Goal: Task Accomplishment & Management: Use online tool/utility

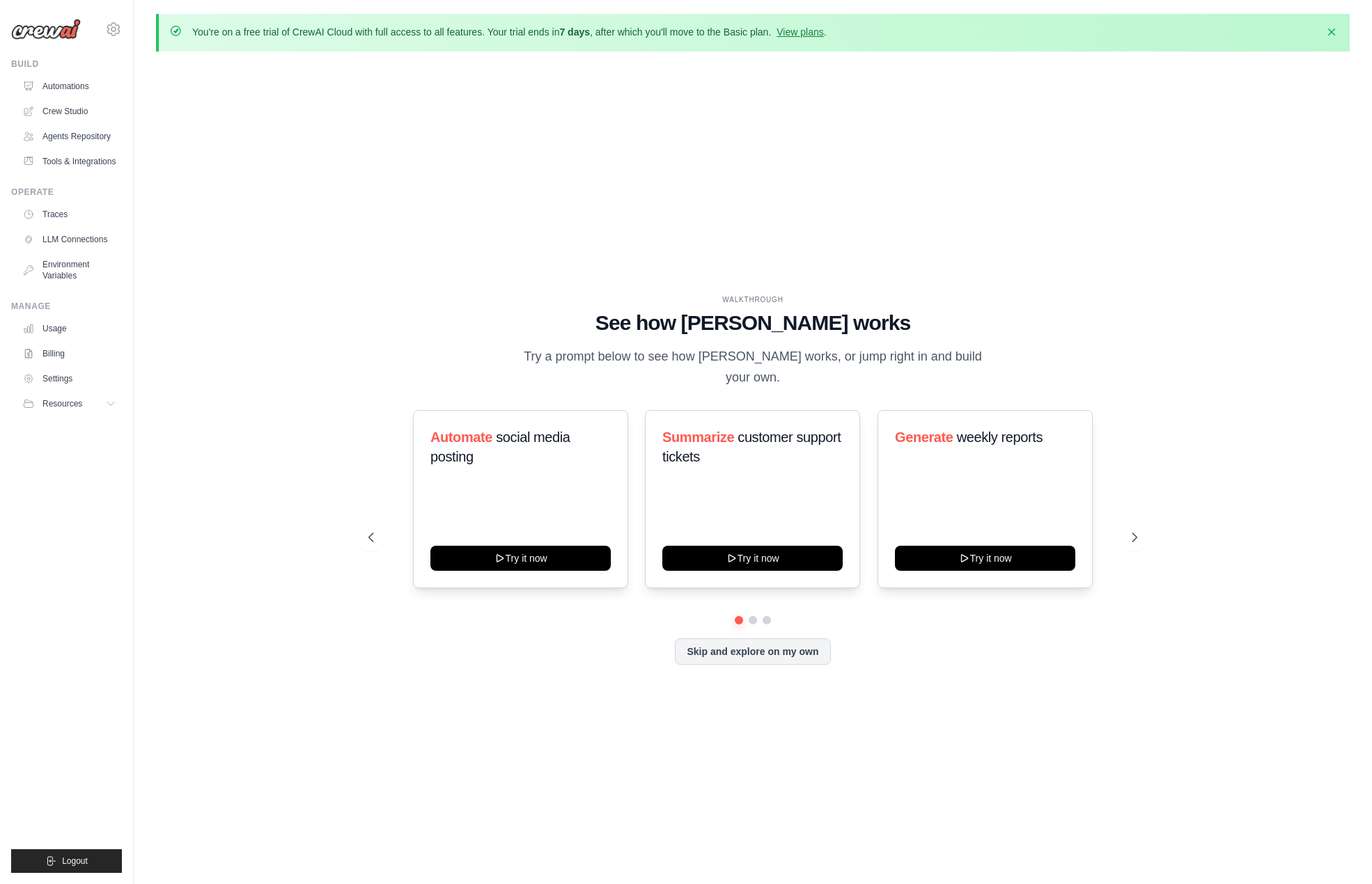
click at [209, 411] on div "WALKTHROUGH See how CrewAI works Try a prompt below to see how CrewAI works, or…" at bounding box center [752, 491] width 1194 height 856
click at [98, 129] on link "Agents Repository" at bounding box center [70, 136] width 105 height 23
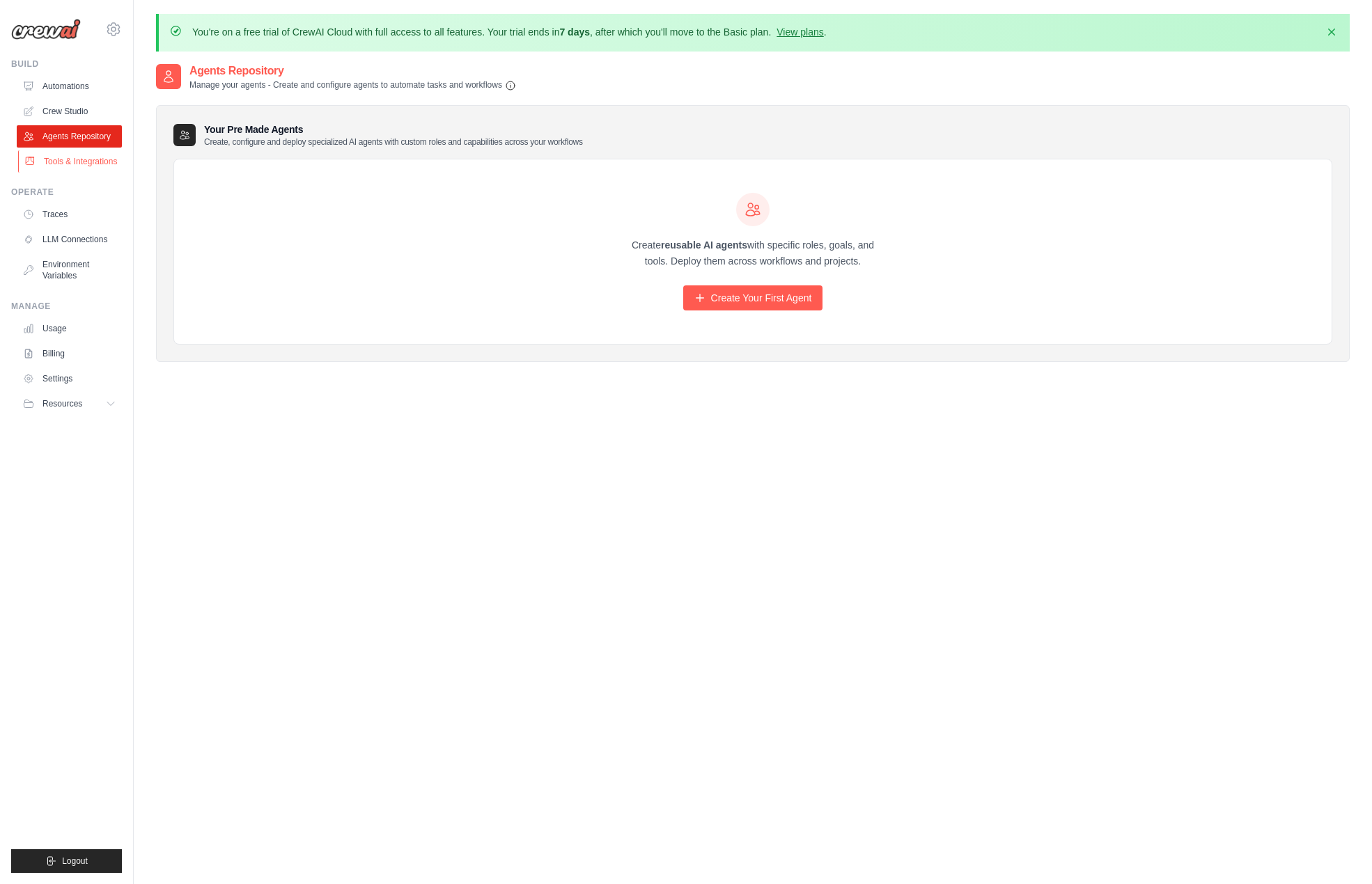
click at [112, 159] on link "Tools & Integrations" at bounding box center [70, 161] width 105 height 23
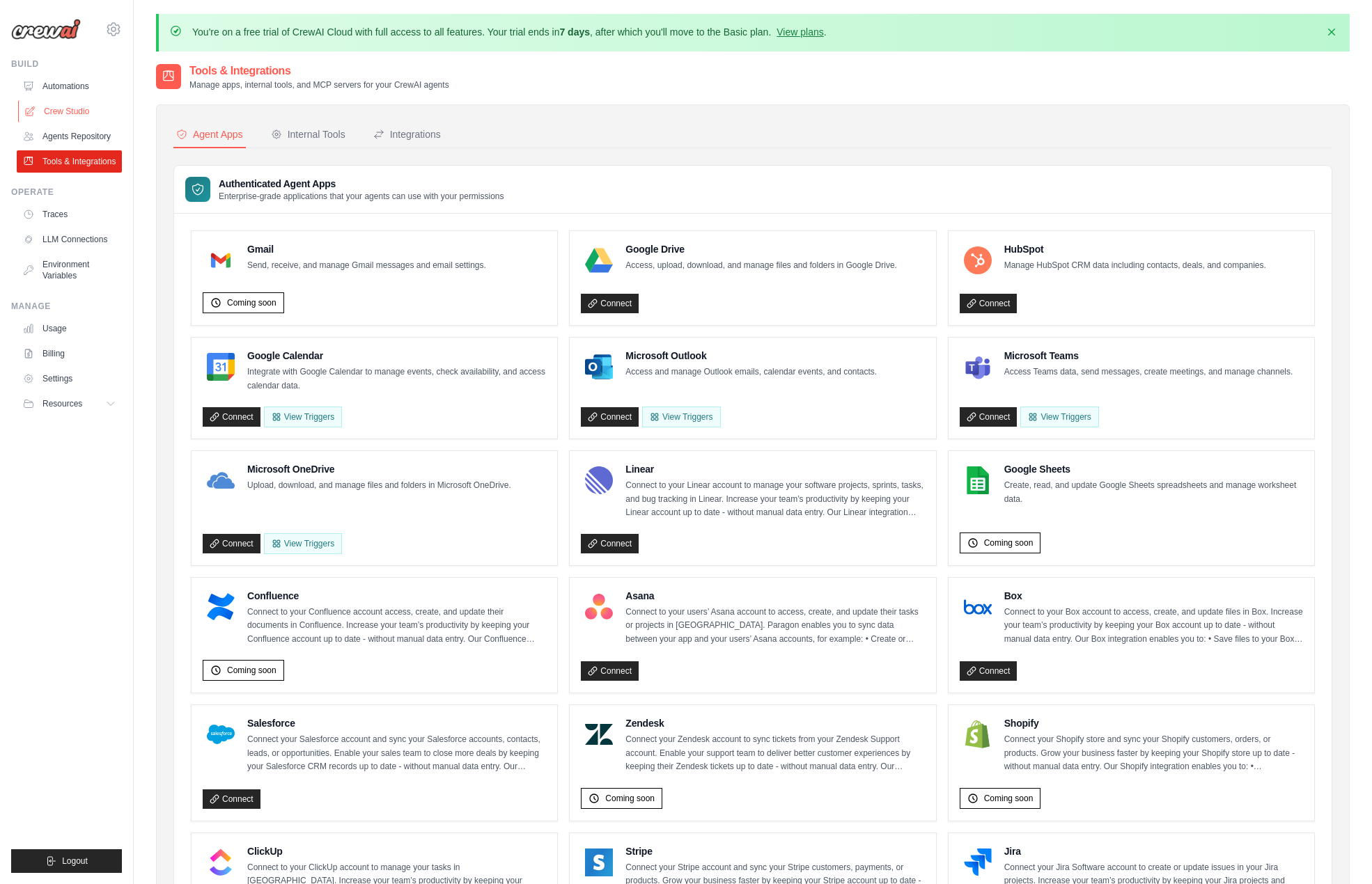
click at [77, 111] on link "Crew Studio" at bounding box center [70, 111] width 105 height 23
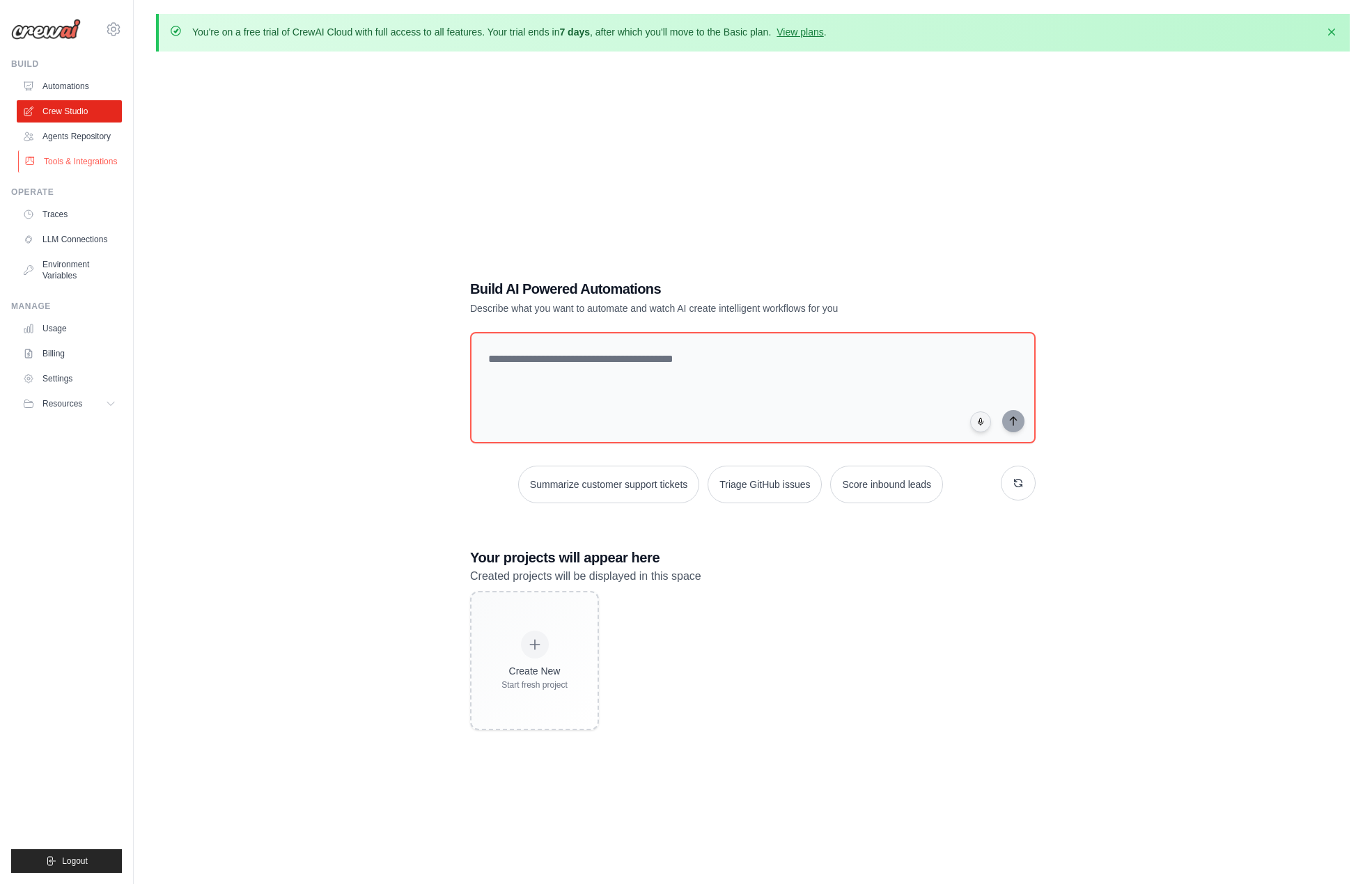
click at [84, 153] on link "Tools & Integrations" at bounding box center [70, 161] width 105 height 23
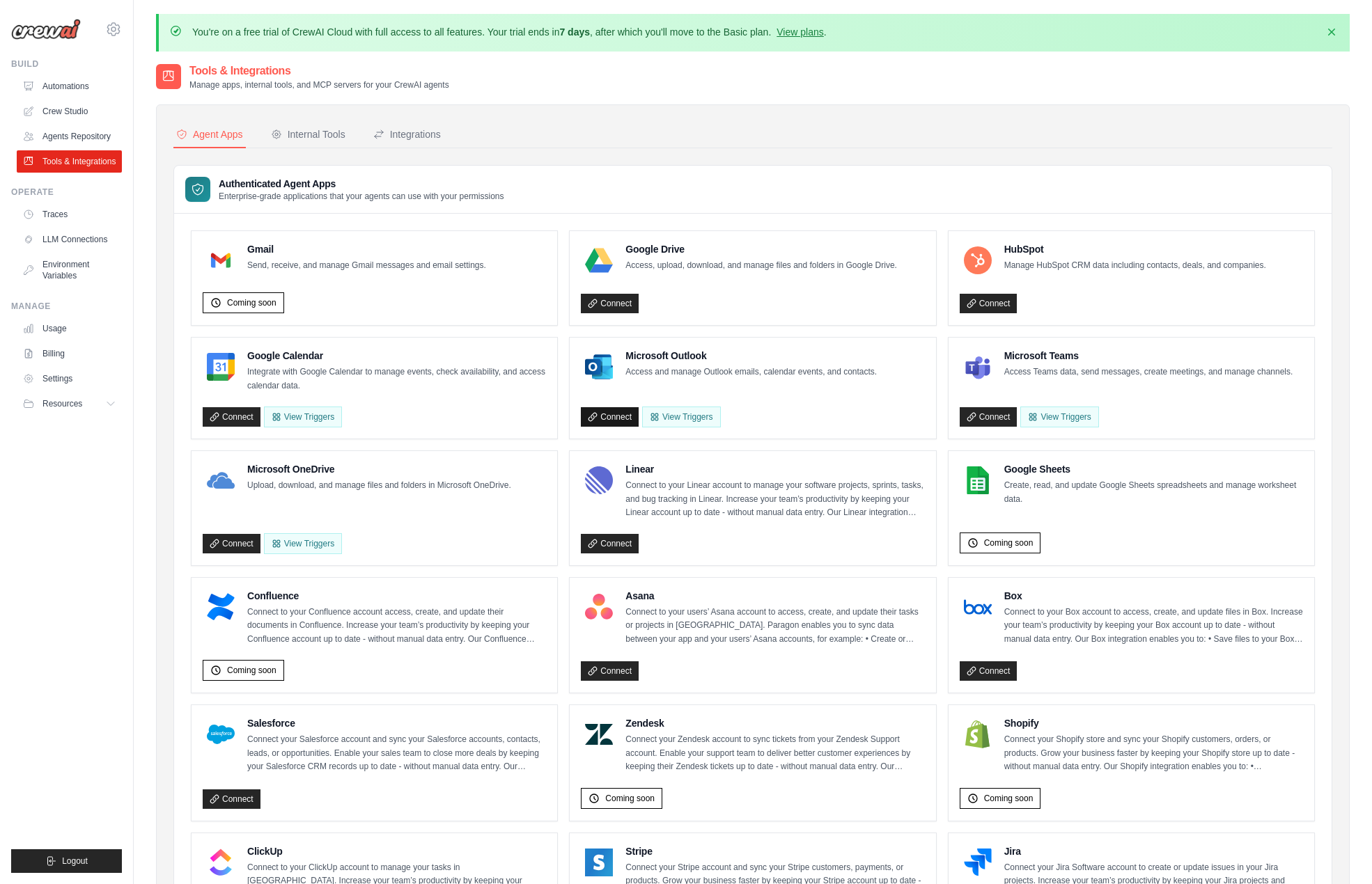
click at [612, 417] on link "Connect" at bounding box center [610, 417] width 58 height 20
click at [80, 860] on span "Logout" at bounding box center [75, 860] width 26 height 11
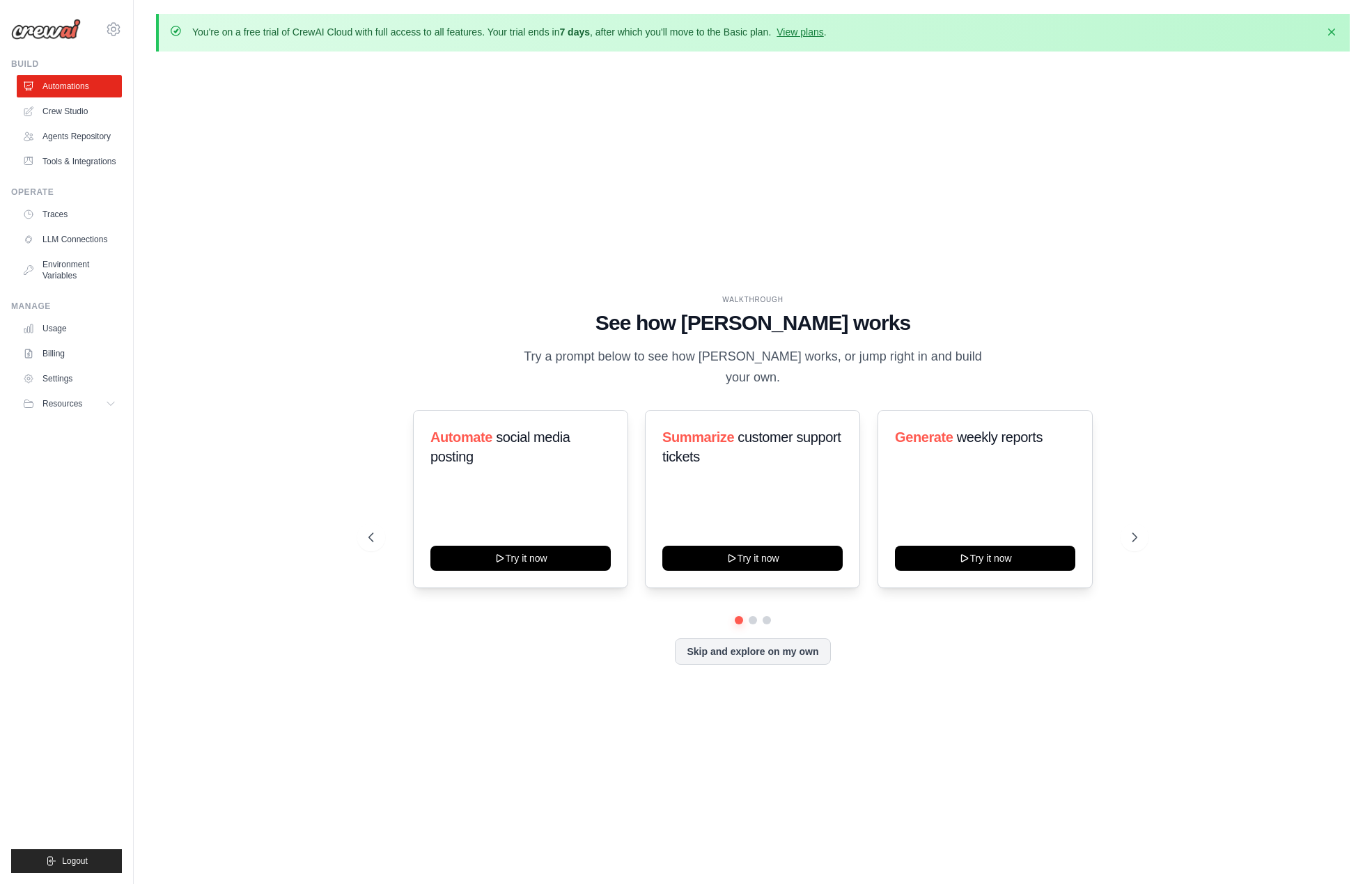
click at [288, 229] on div "WALKTHROUGH See how CrewAI works Try a prompt below to see how CrewAI works, or…" at bounding box center [752, 491] width 1194 height 856
click at [96, 156] on link "Tools & Integrations" at bounding box center [70, 161] width 105 height 23
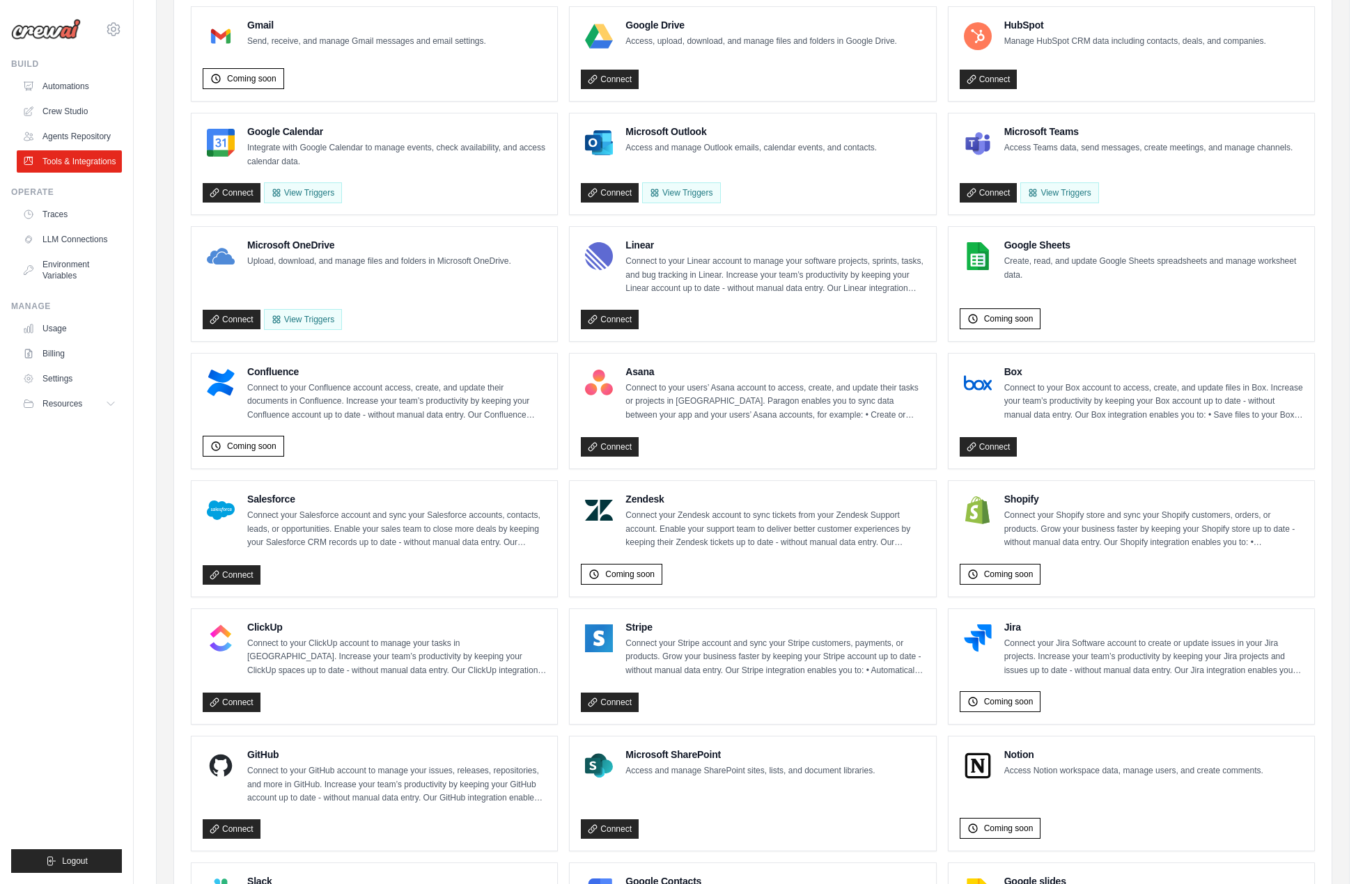
scroll to position [85, 0]
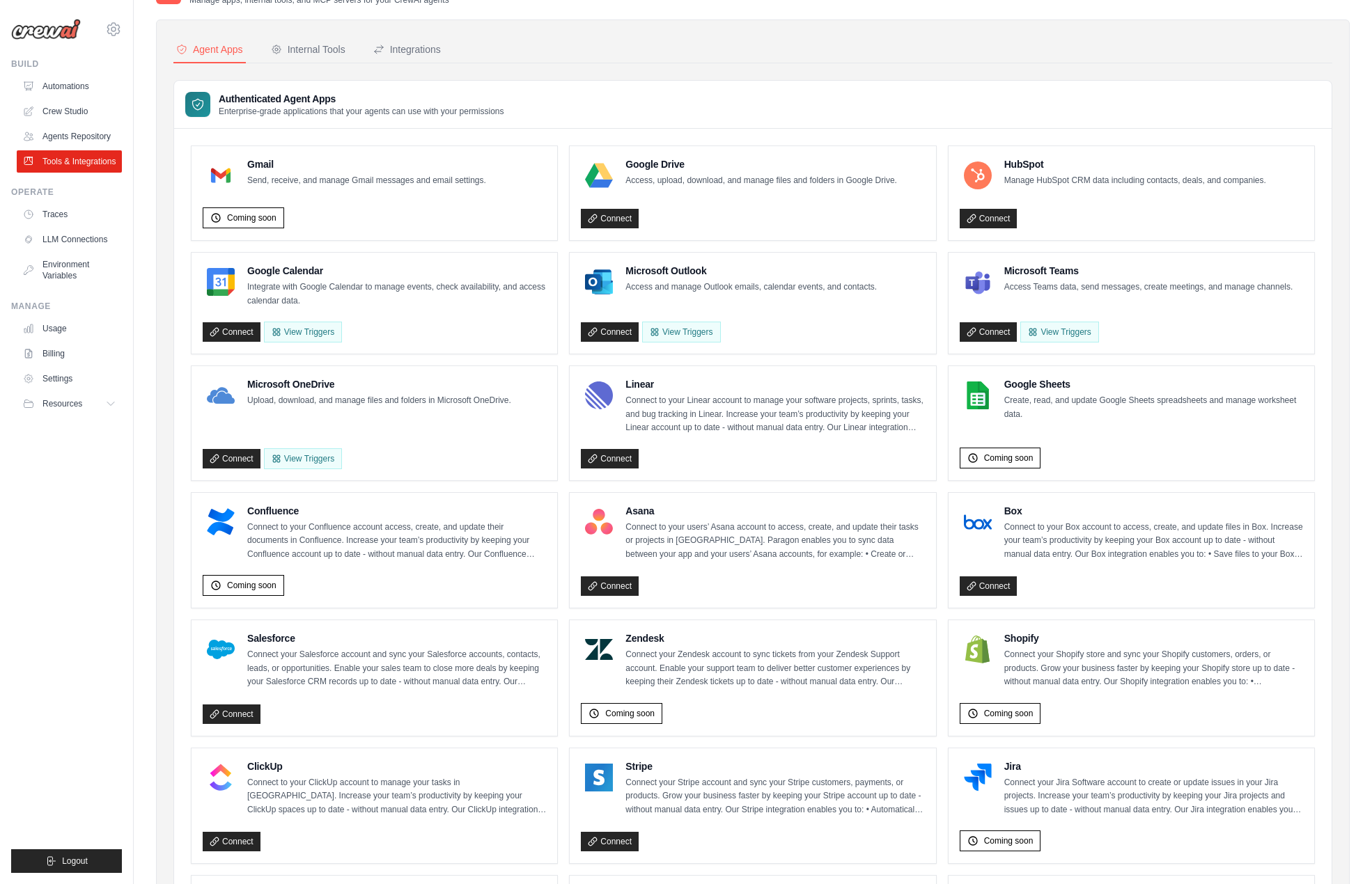
click at [611, 324] on link "Connect" at bounding box center [610, 332] width 58 height 20
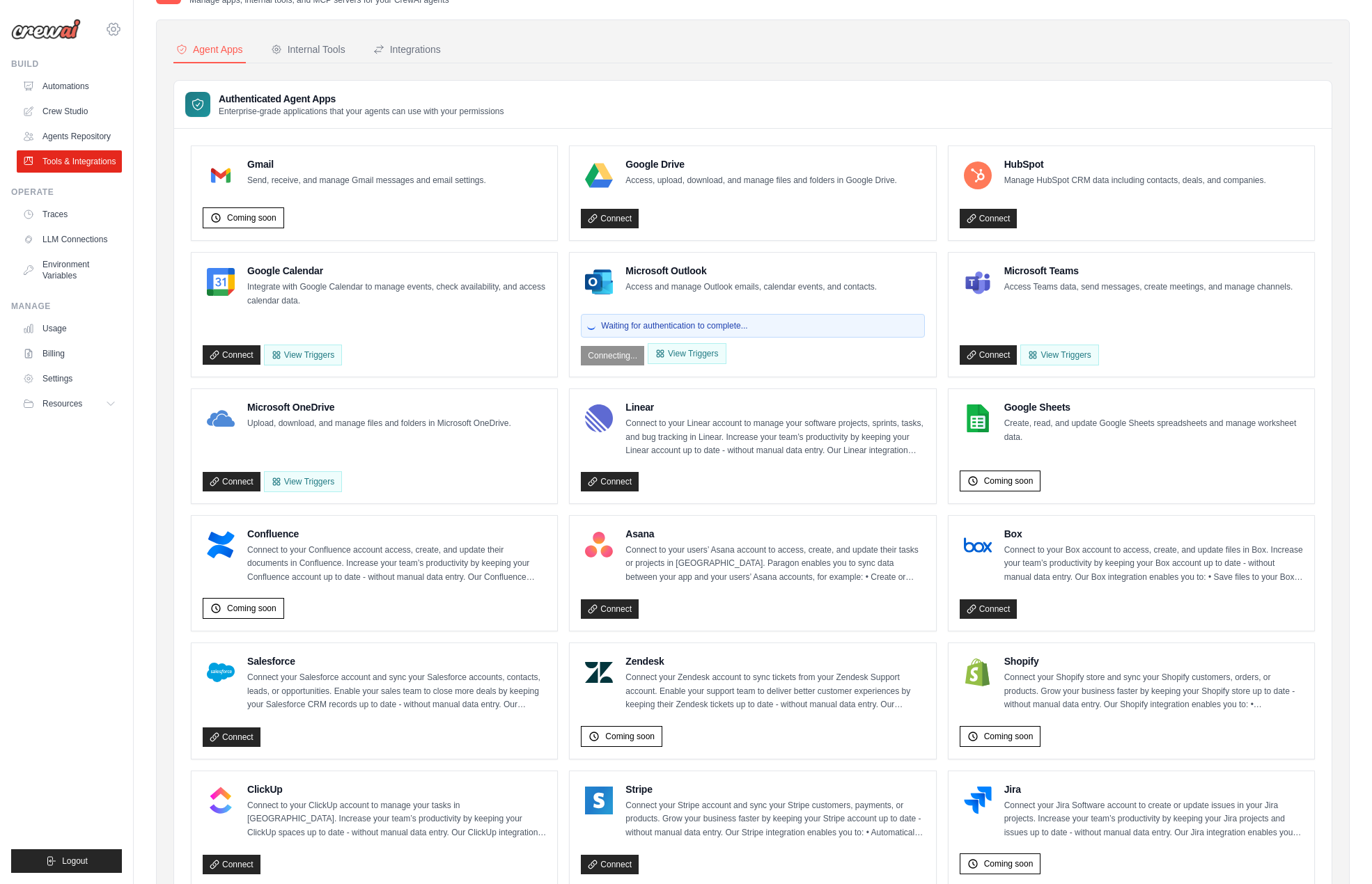
click at [117, 28] on icon at bounding box center [113, 29] width 17 height 17
click at [635, 53] on nav "Agent Apps Internal Tools Integrations" at bounding box center [752, 49] width 1158 height 27
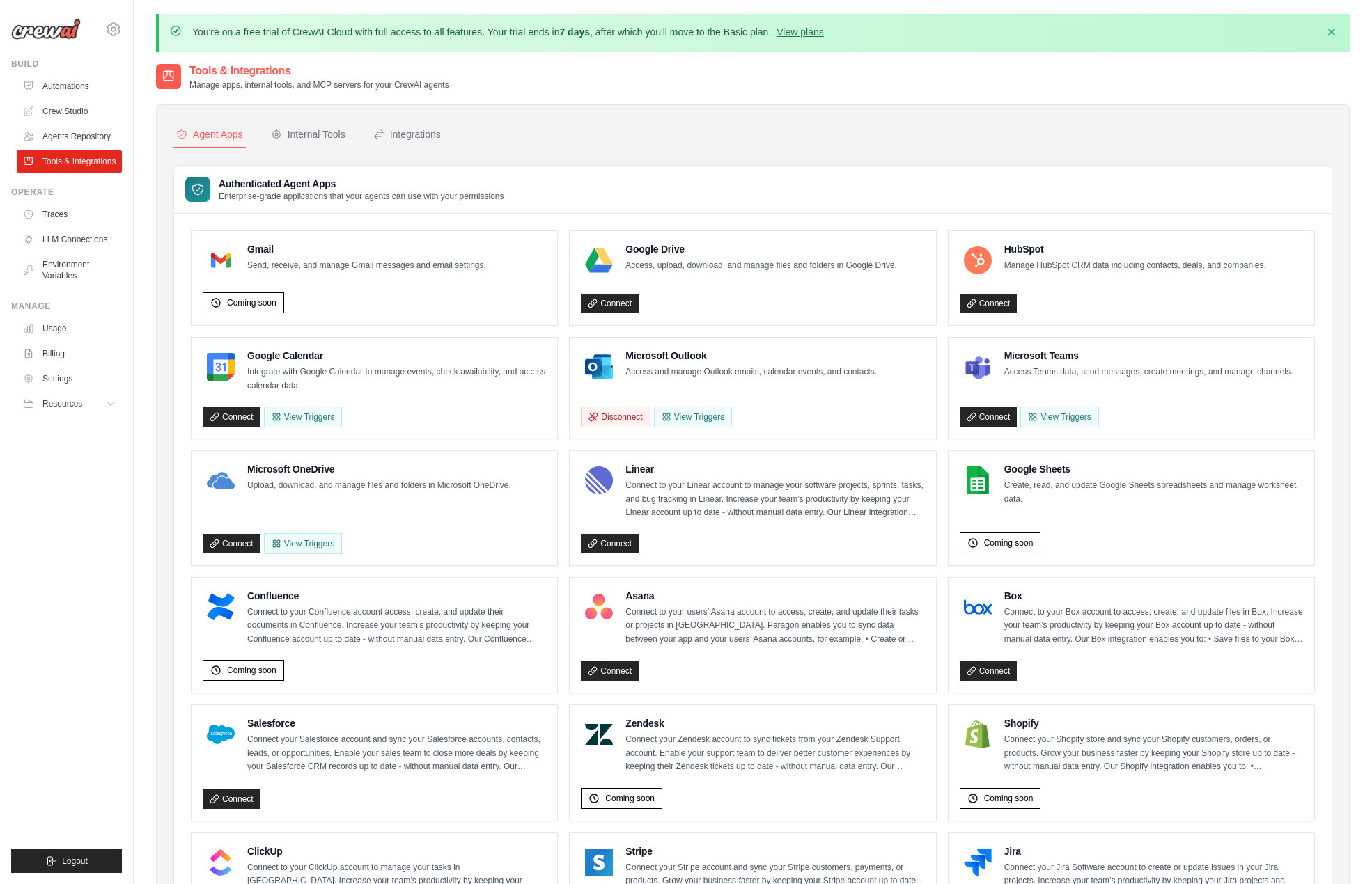
click at [669, 368] on p "Access and manage Outlook emails, calendar events, and contacts." at bounding box center [751, 372] width 251 height 14
click at [560, 88] on div "Tools & Integrations Manage apps, internal tools, and MCP servers for your Crew…" at bounding box center [752, 77] width 1194 height 28
click at [312, 130] on div "Internal Tools" at bounding box center [308, 134] width 75 height 14
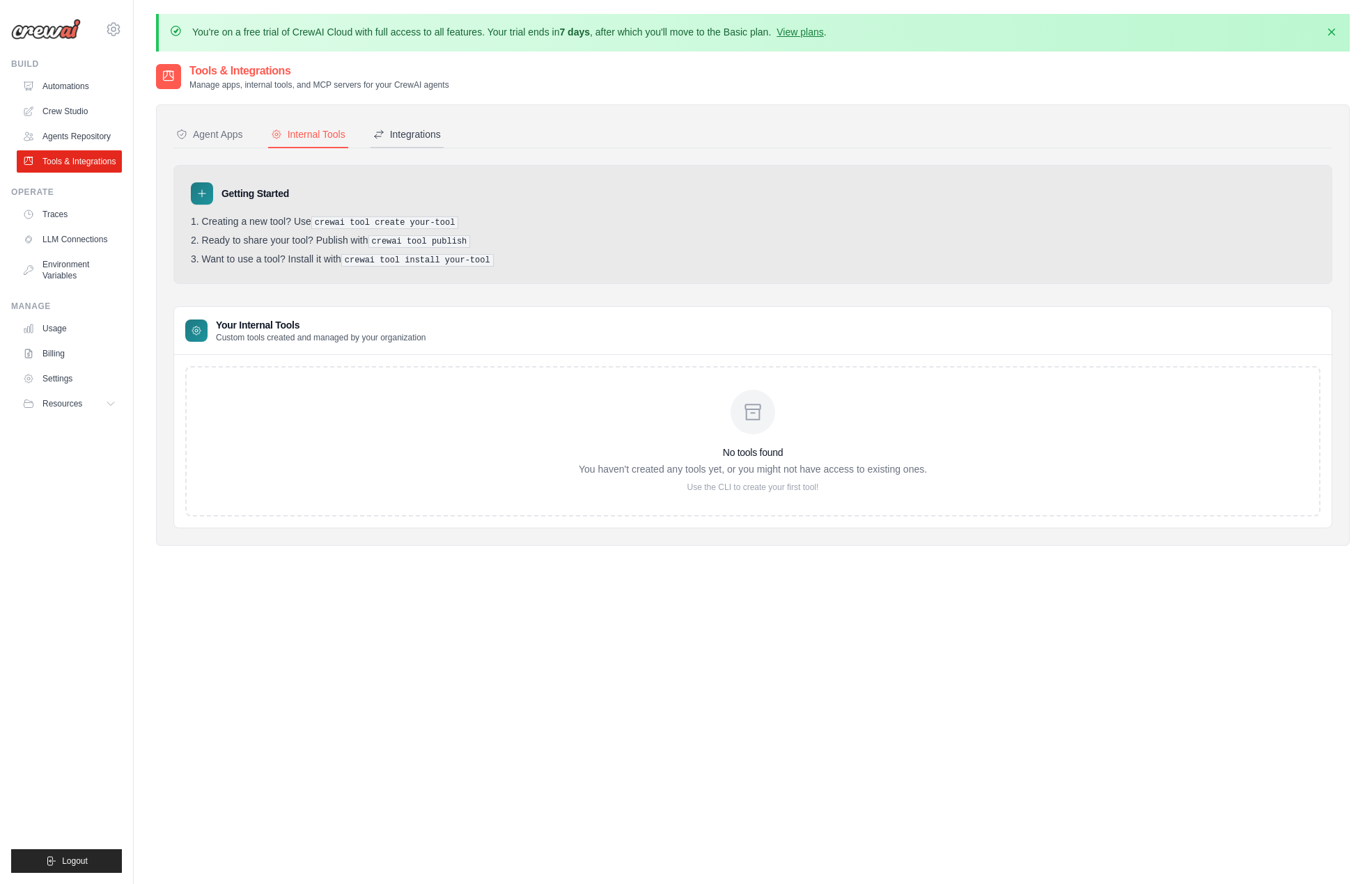
click at [402, 122] on button "Integrations" at bounding box center [407, 135] width 73 height 27
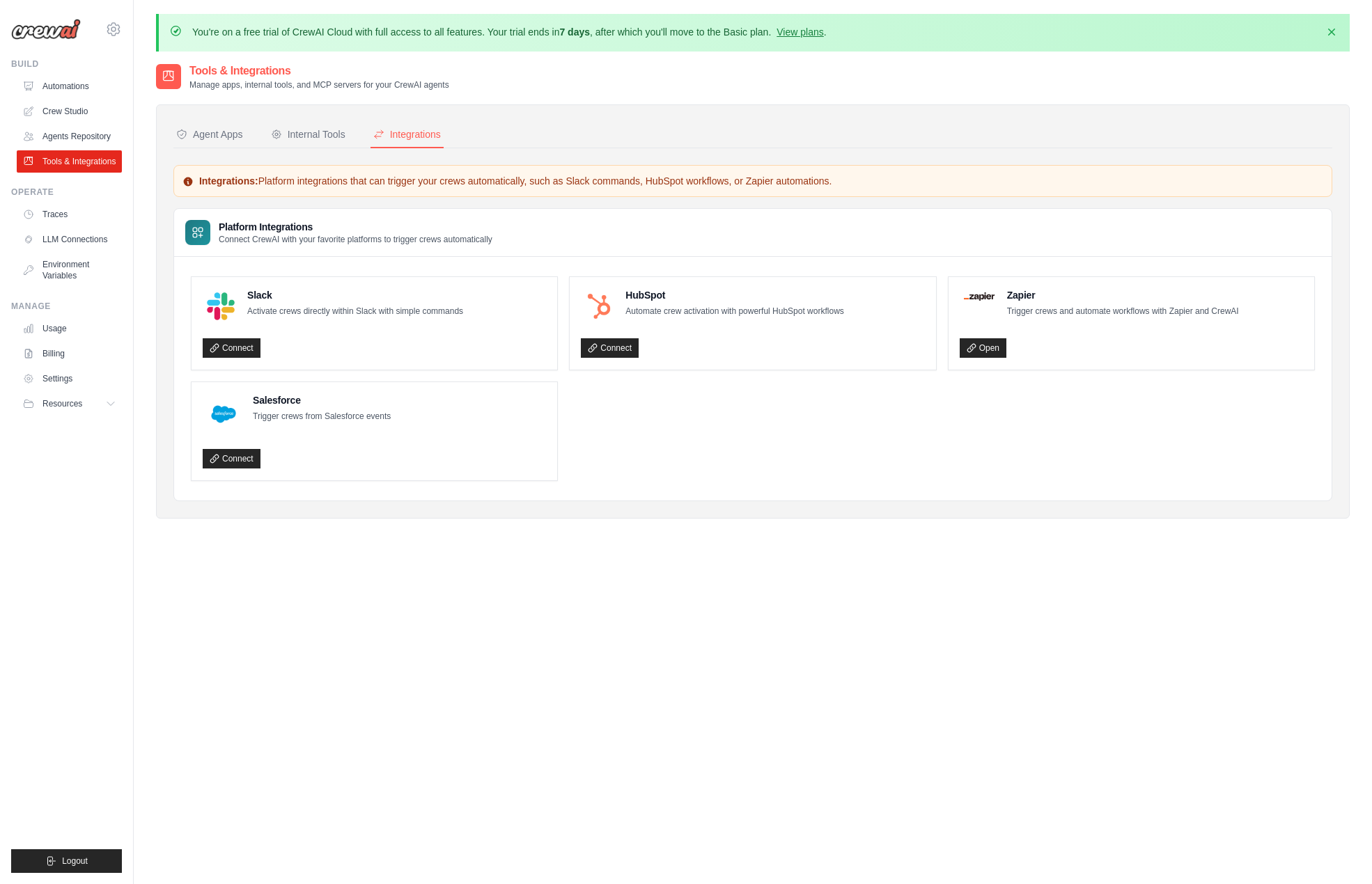
click at [250, 359] on div "Slack Activate crews directly within Slack with simple commands Connect" at bounding box center [373, 323] width 365 height 93
click at [250, 347] on link "Connect" at bounding box center [231, 348] width 58 height 20
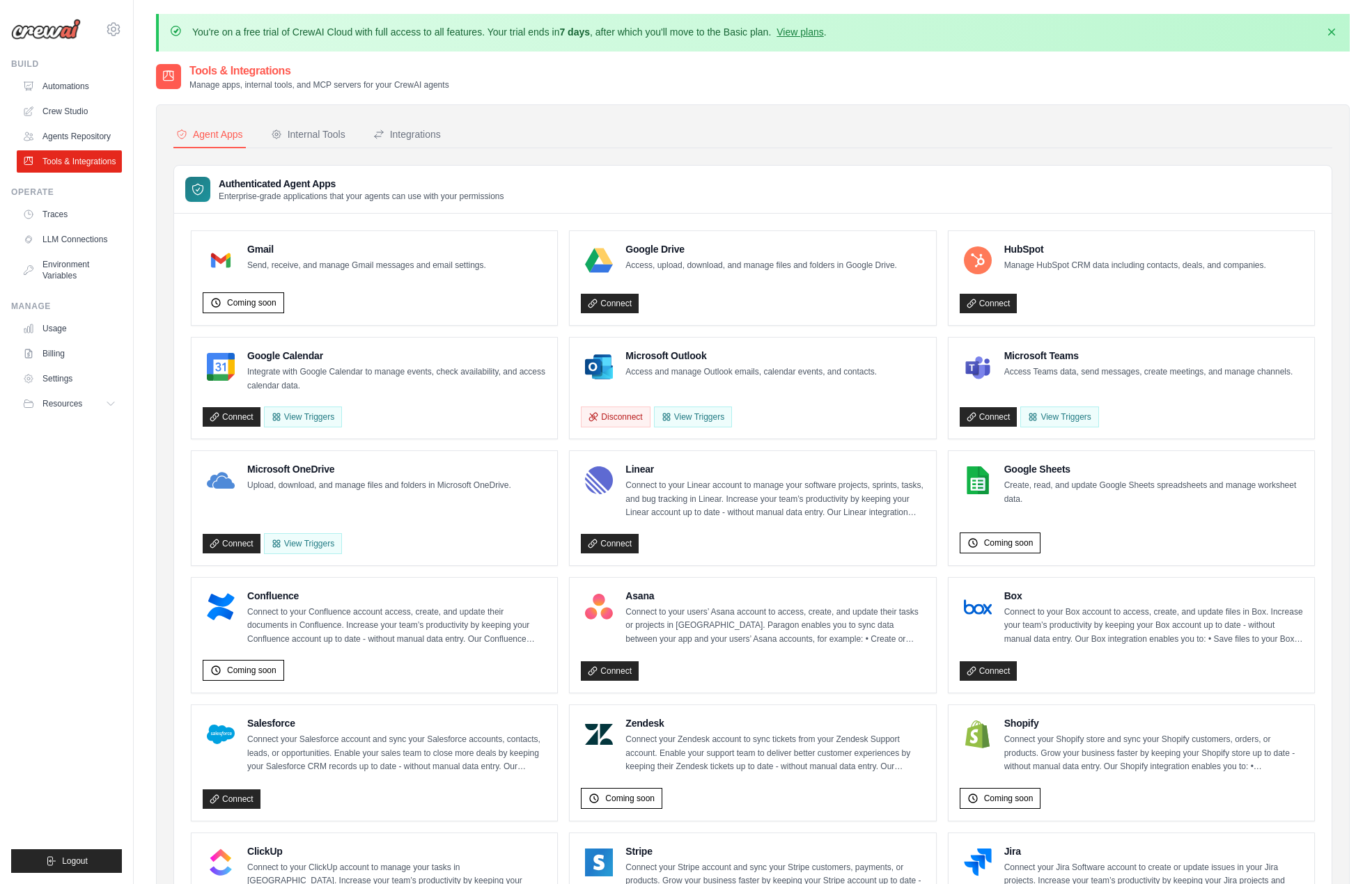
click at [393, 156] on div "Agent Apps Internal Tools Integrations Authenticated Agent Apps Enterprise-grad…" at bounding box center [752, 727] width 1158 height 1211
click at [398, 147] on button "Integrations" at bounding box center [407, 135] width 73 height 27
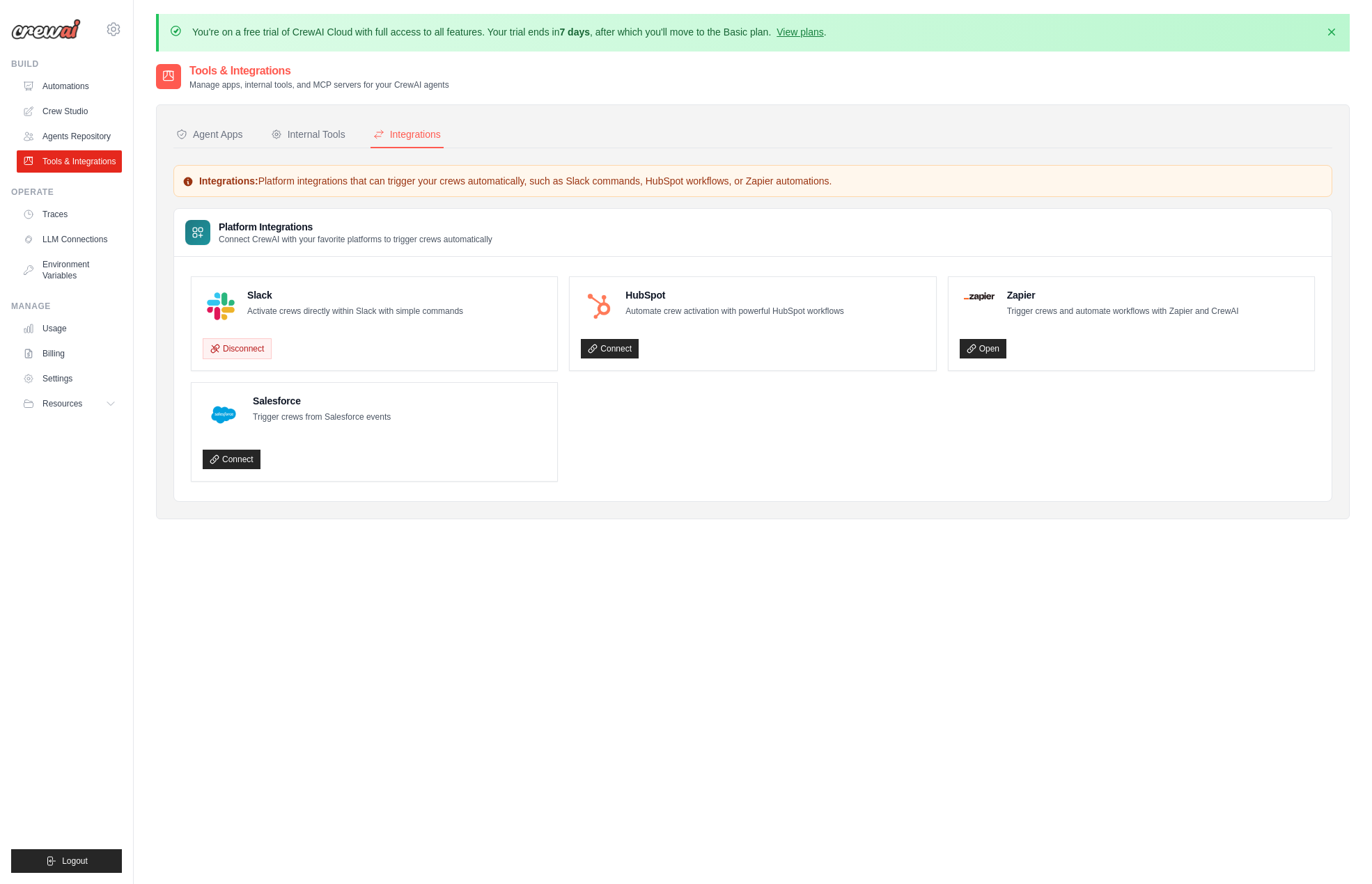
click at [479, 670] on div "Tools & Integrations Manage apps, internal tools, and MCP servers for your Crew…" at bounding box center [752, 505] width 1194 height 884
click at [68, 485] on ul "Build Automations Crew Studio Agents Repository Tools & Integrations" at bounding box center [66, 465] width 110 height 814
click at [88, 87] on link "Automations" at bounding box center [70, 86] width 105 height 23
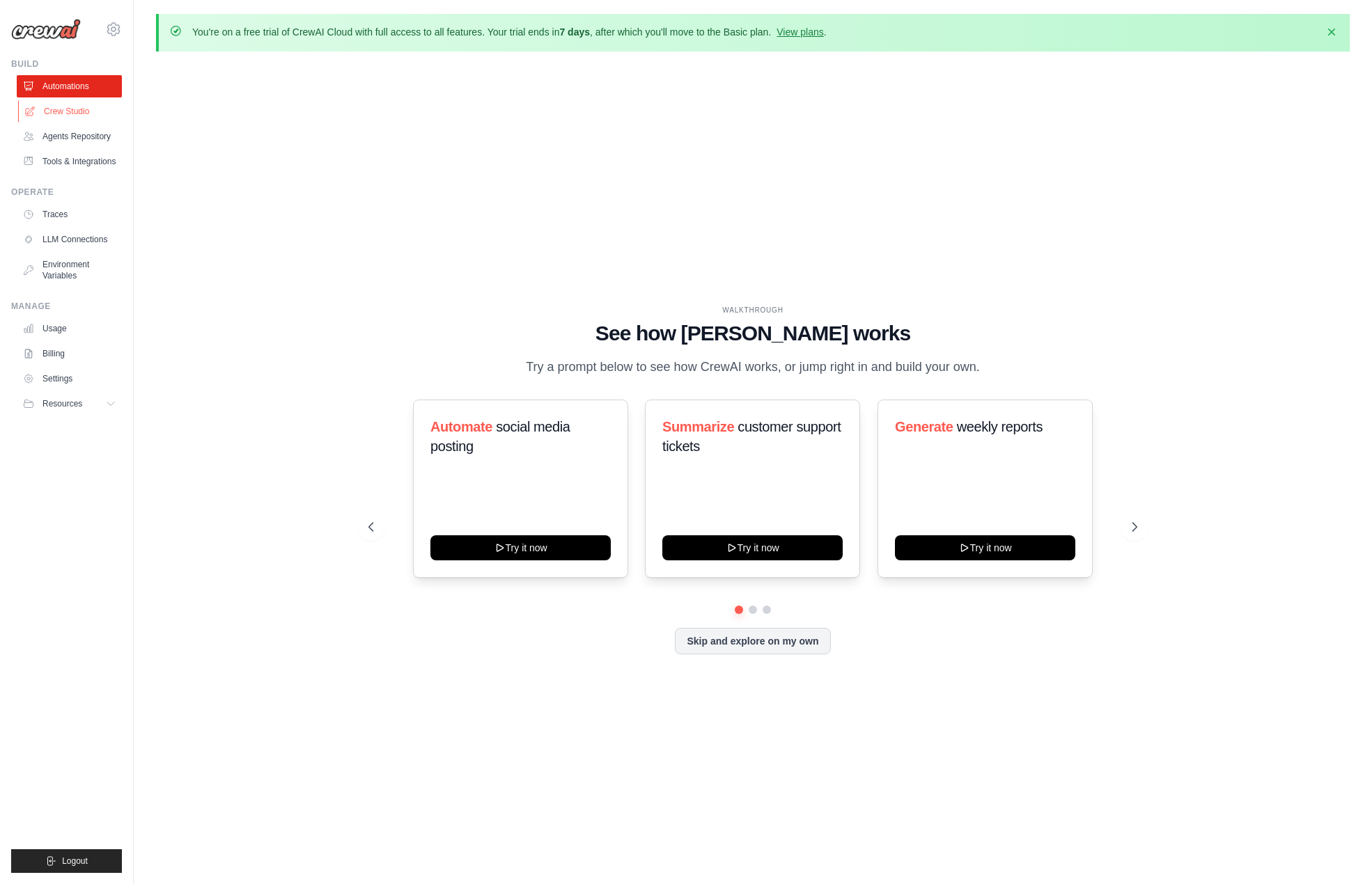
click at [101, 111] on link "Crew Studio" at bounding box center [70, 111] width 105 height 23
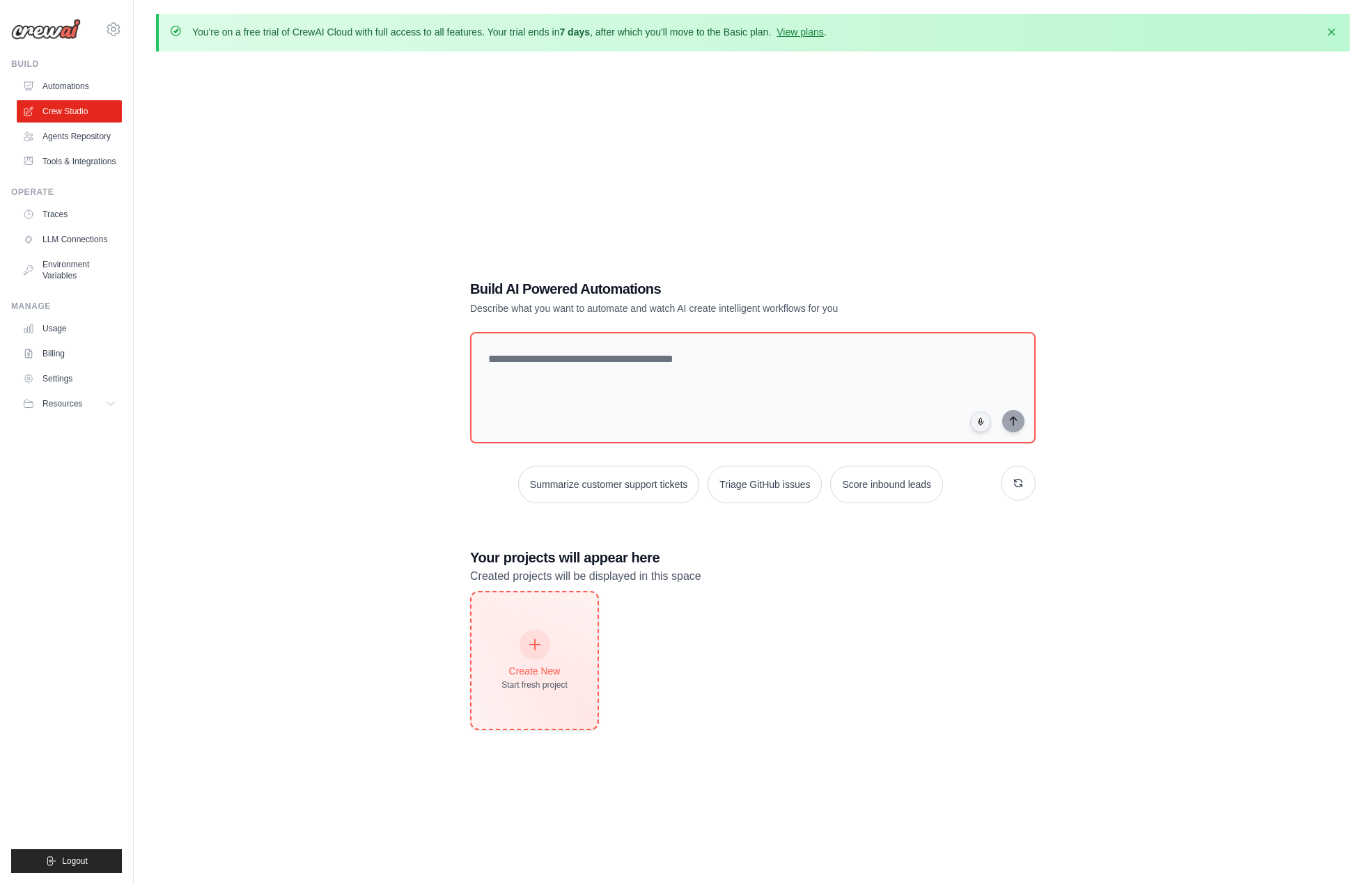
click at [555, 648] on div "Create New Start fresh project" at bounding box center [534, 660] width 66 height 60
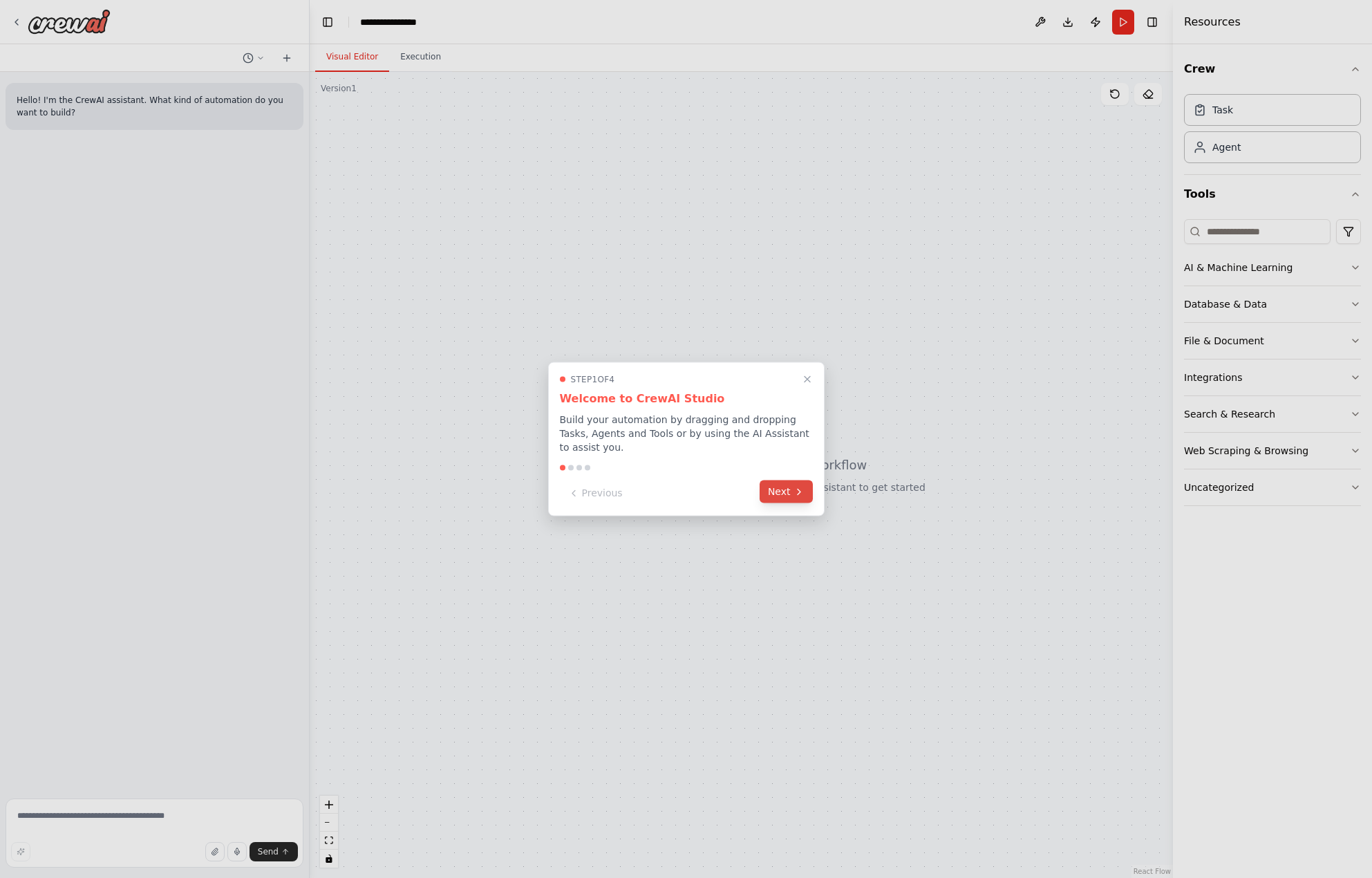
click at [794, 486] on icon at bounding box center [799, 491] width 11 height 11
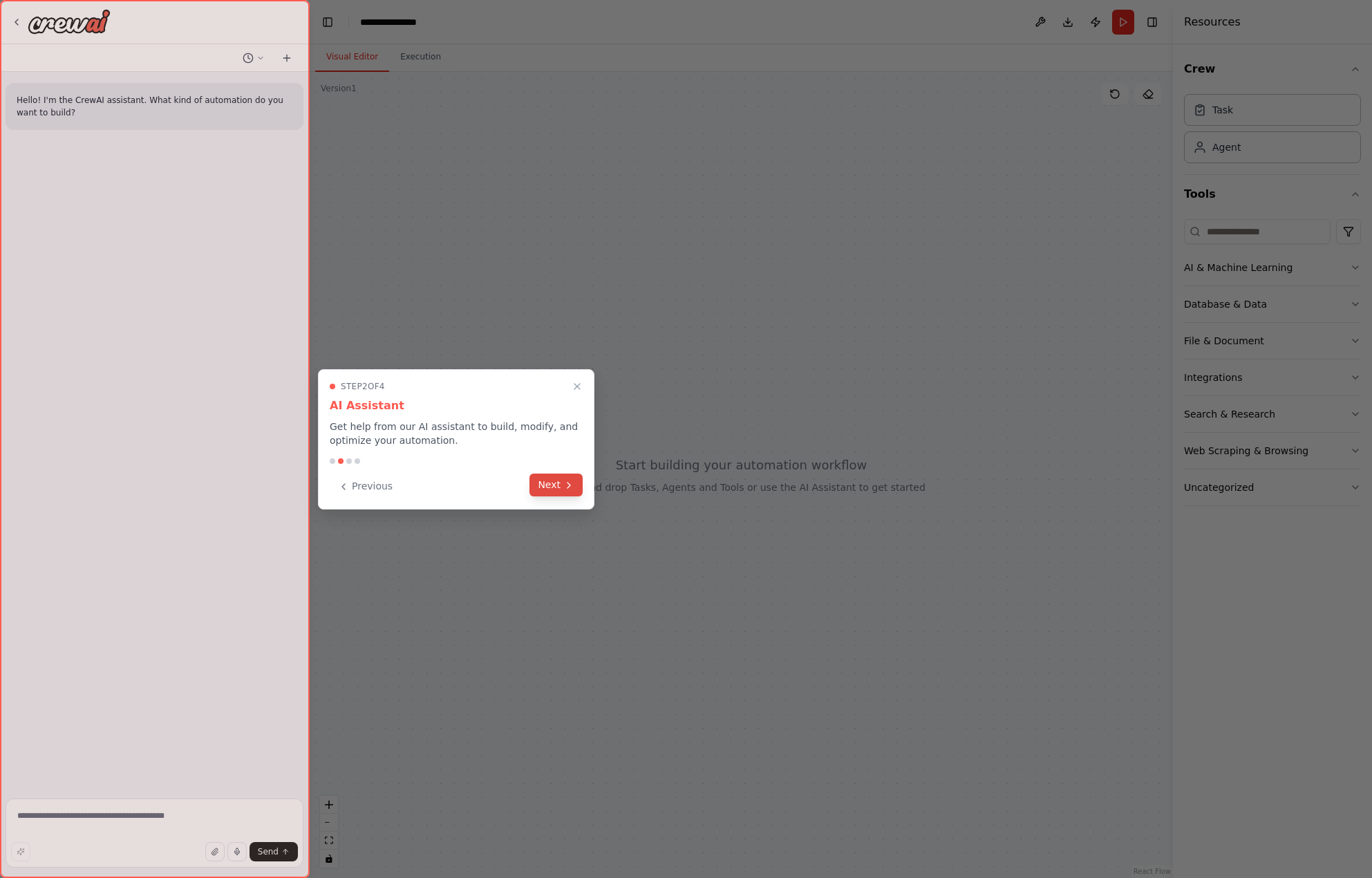
click at [569, 488] on icon at bounding box center [568, 485] width 11 height 11
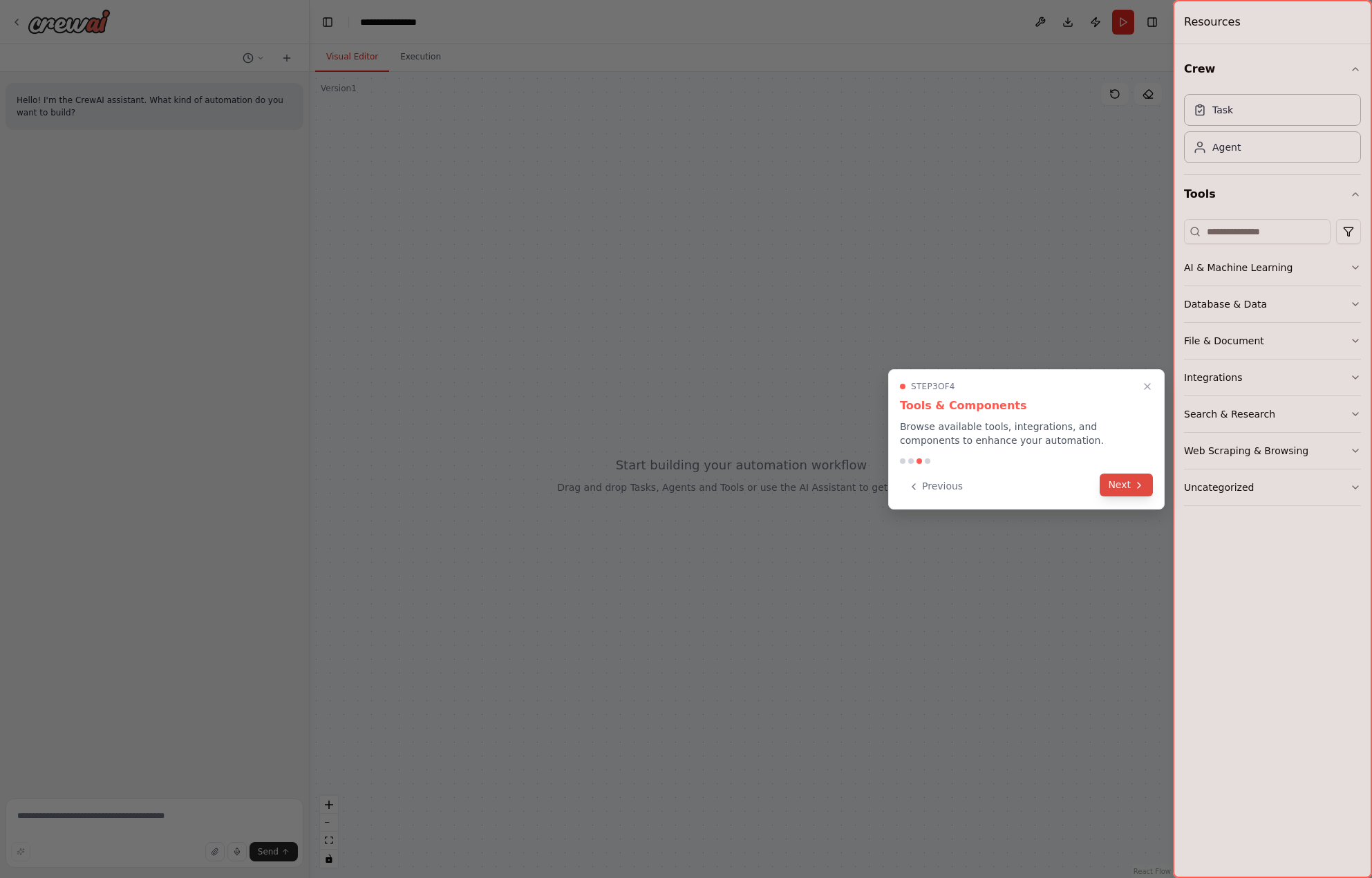
click at [1129, 487] on button "Next" at bounding box center [1127, 484] width 53 height 22
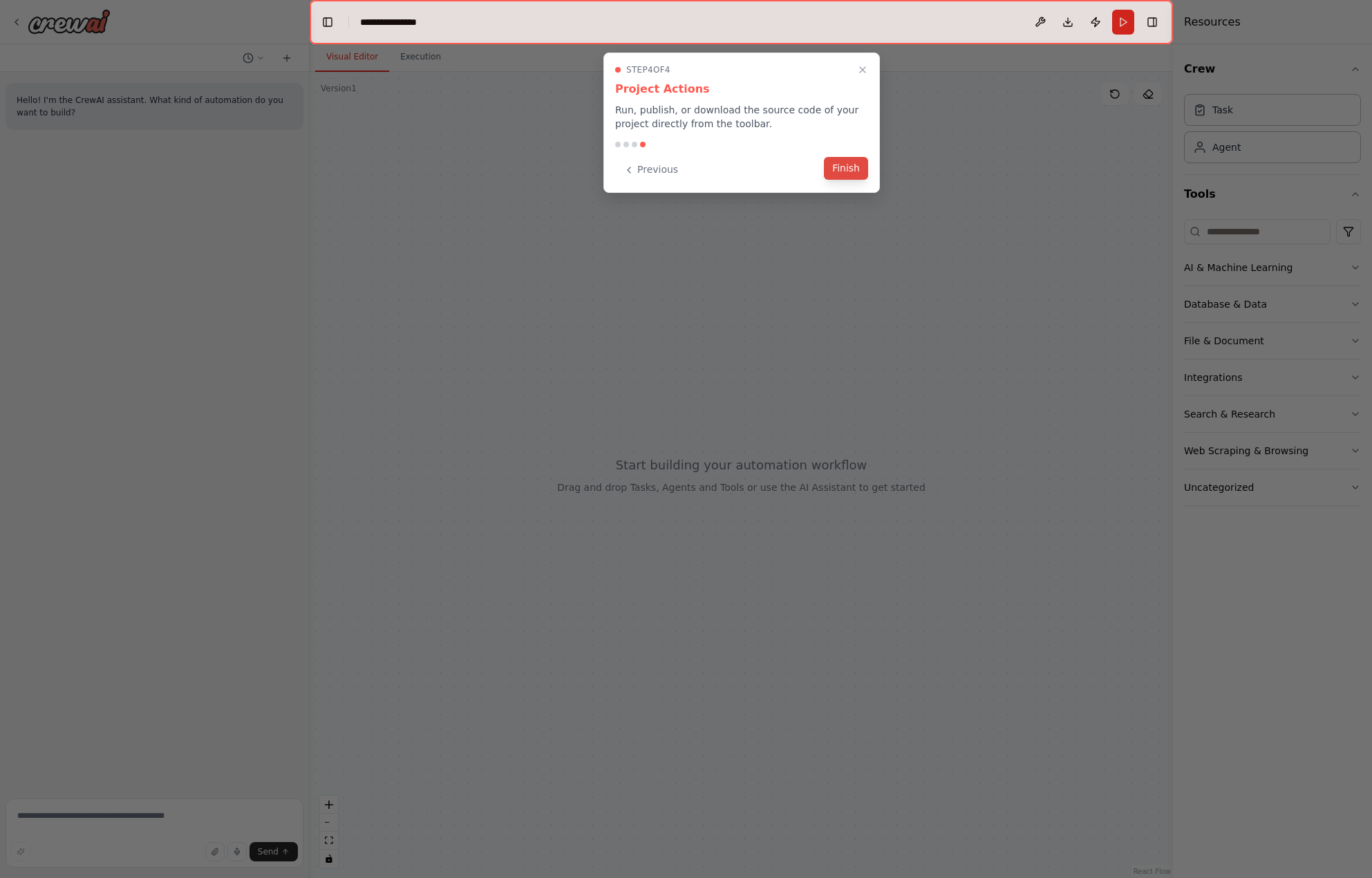
click at [850, 168] on button "Finish" at bounding box center [846, 167] width 44 height 22
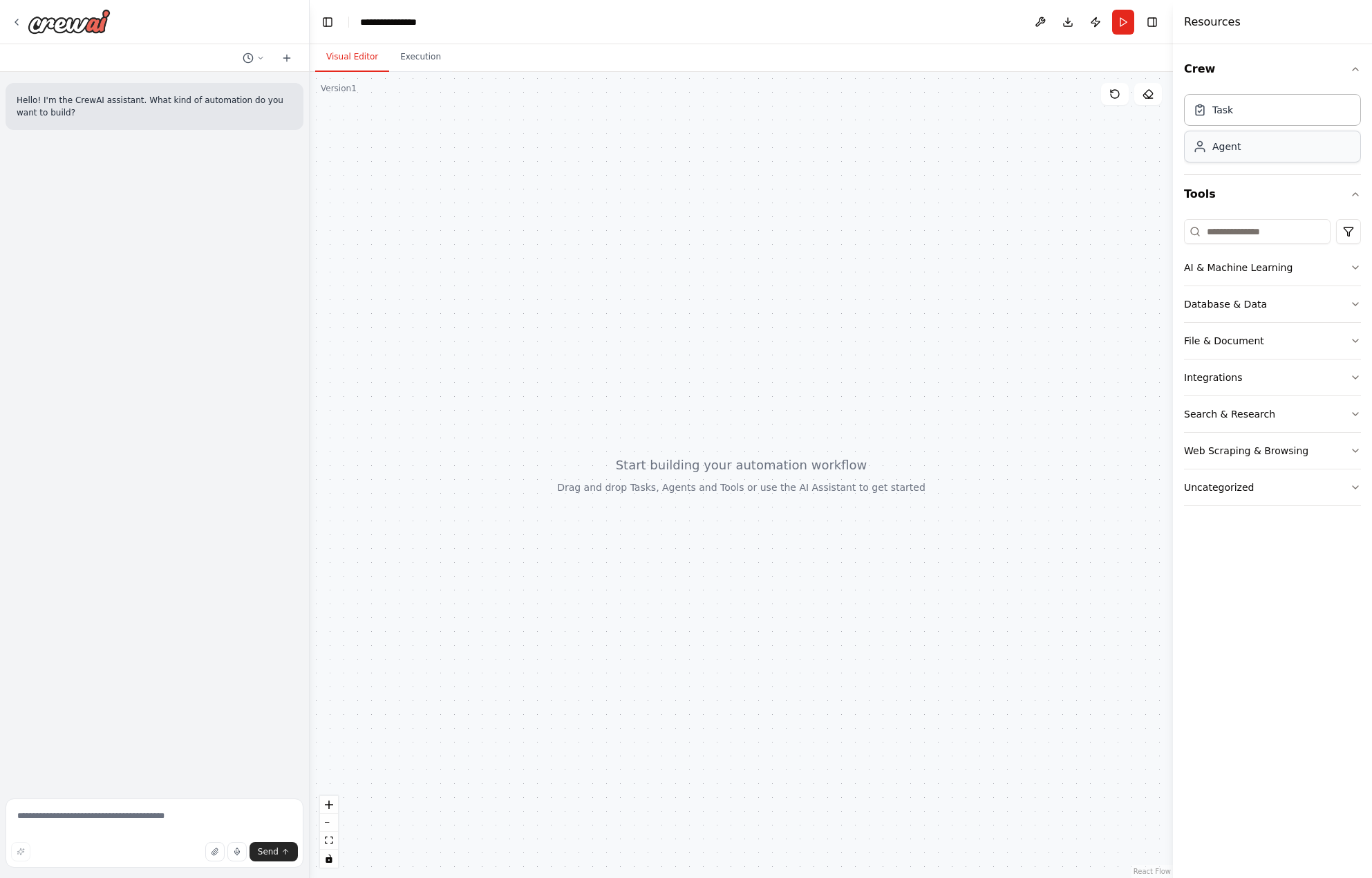
click at [1230, 145] on div "Agent" at bounding box center [1226, 147] width 28 height 14
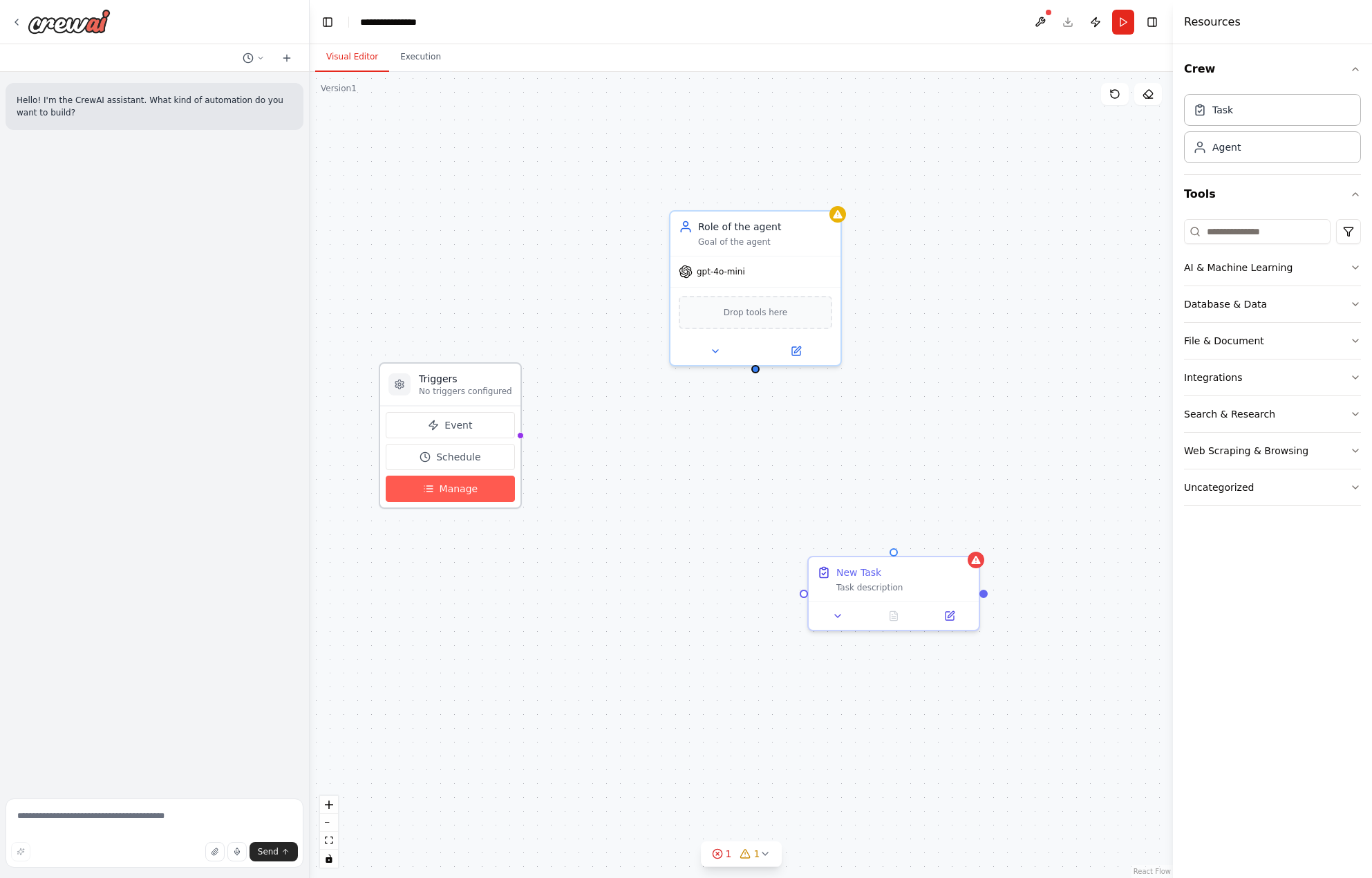
click at [445, 493] on span "Manage" at bounding box center [460, 489] width 39 height 14
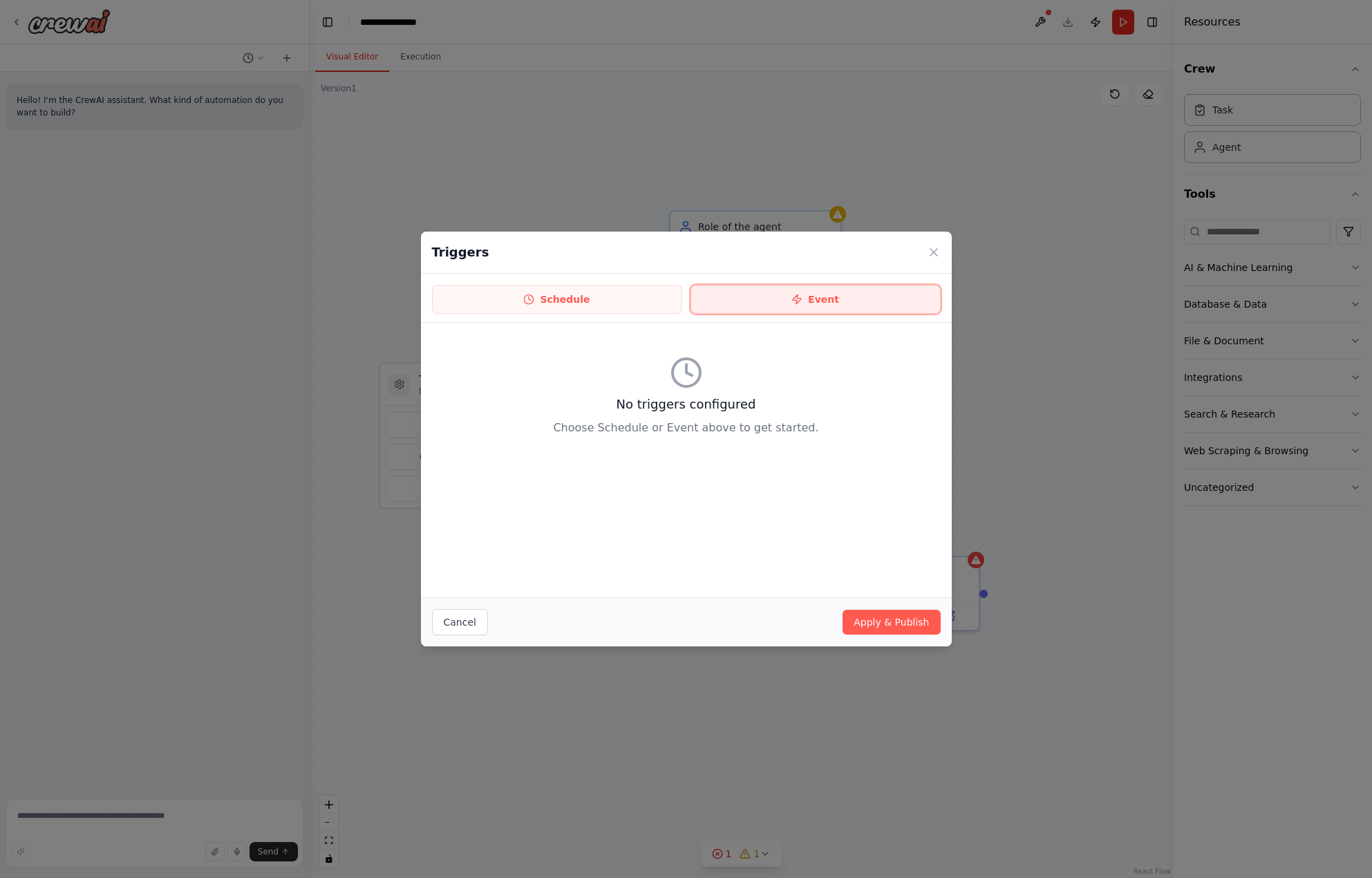
click at [873, 298] on button "Event" at bounding box center [816, 299] width 250 height 29
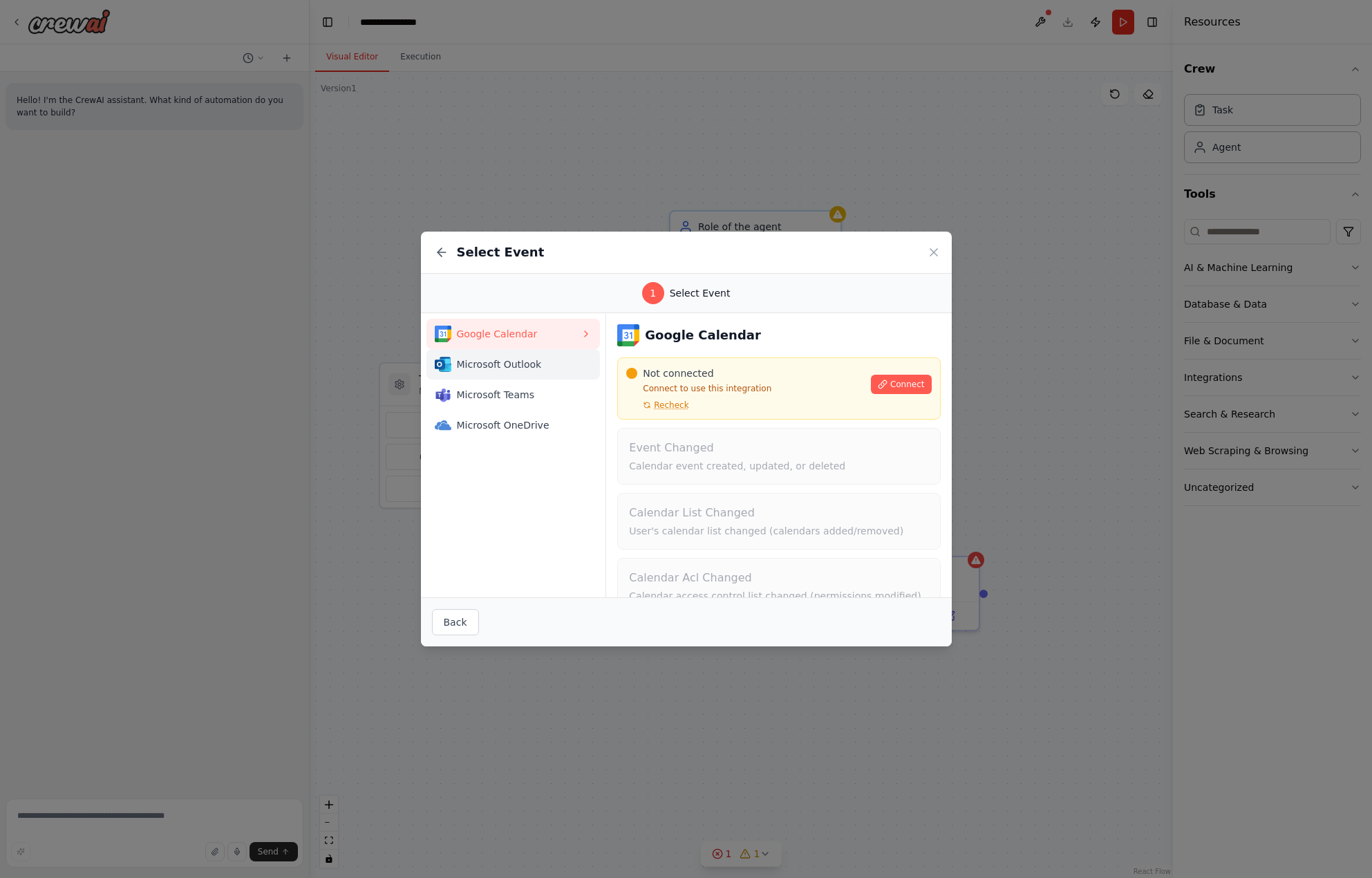
drag, startPoint x: 541, startPoint y: 361, endPoint x: 534, endPoint y: 365, distance: 8.1
click at [534, 365] on span "Microsoft Outlook" at bounding box center [518, 364] width 124 height 14
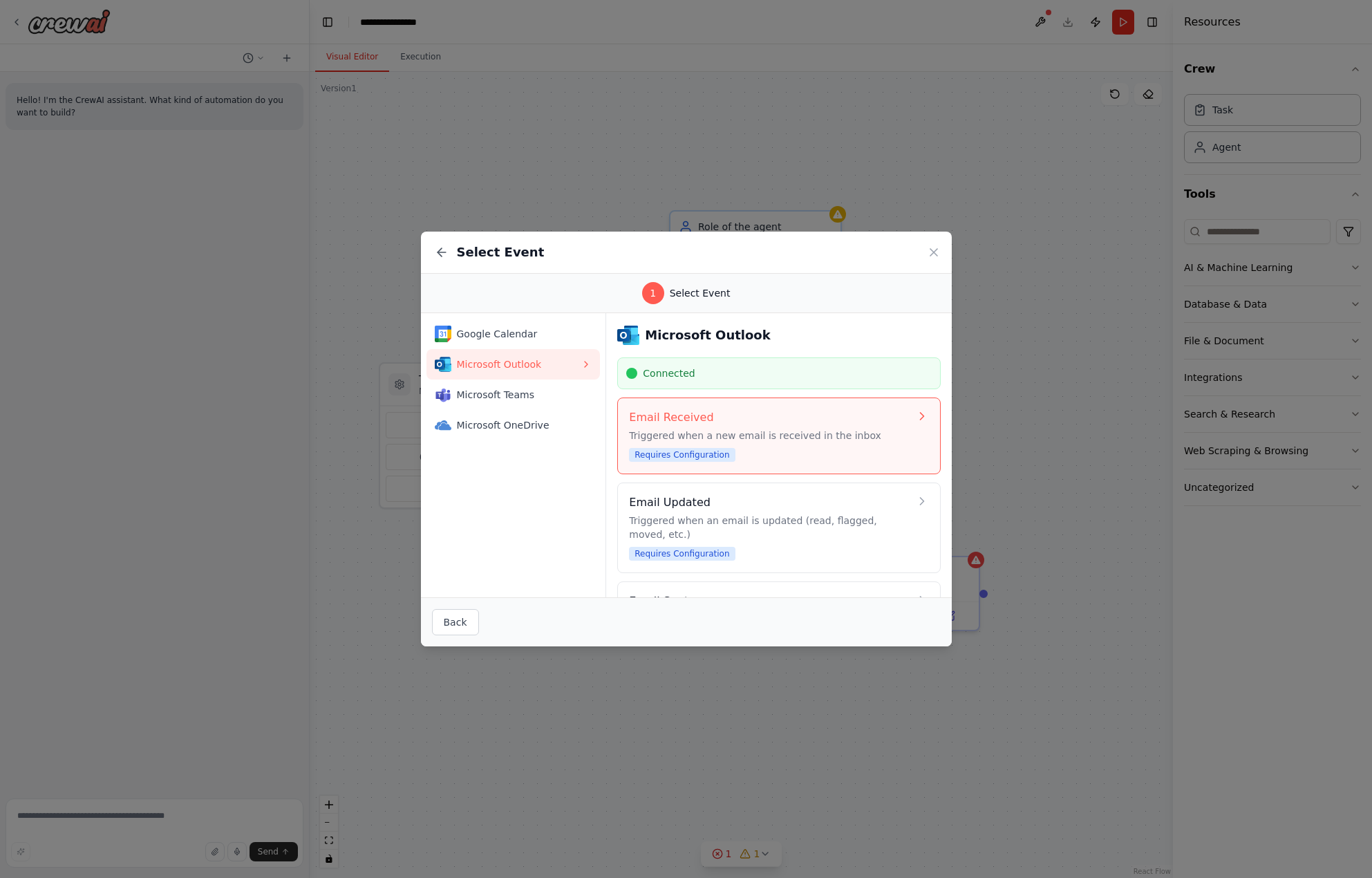
scroll to position [69, 0]
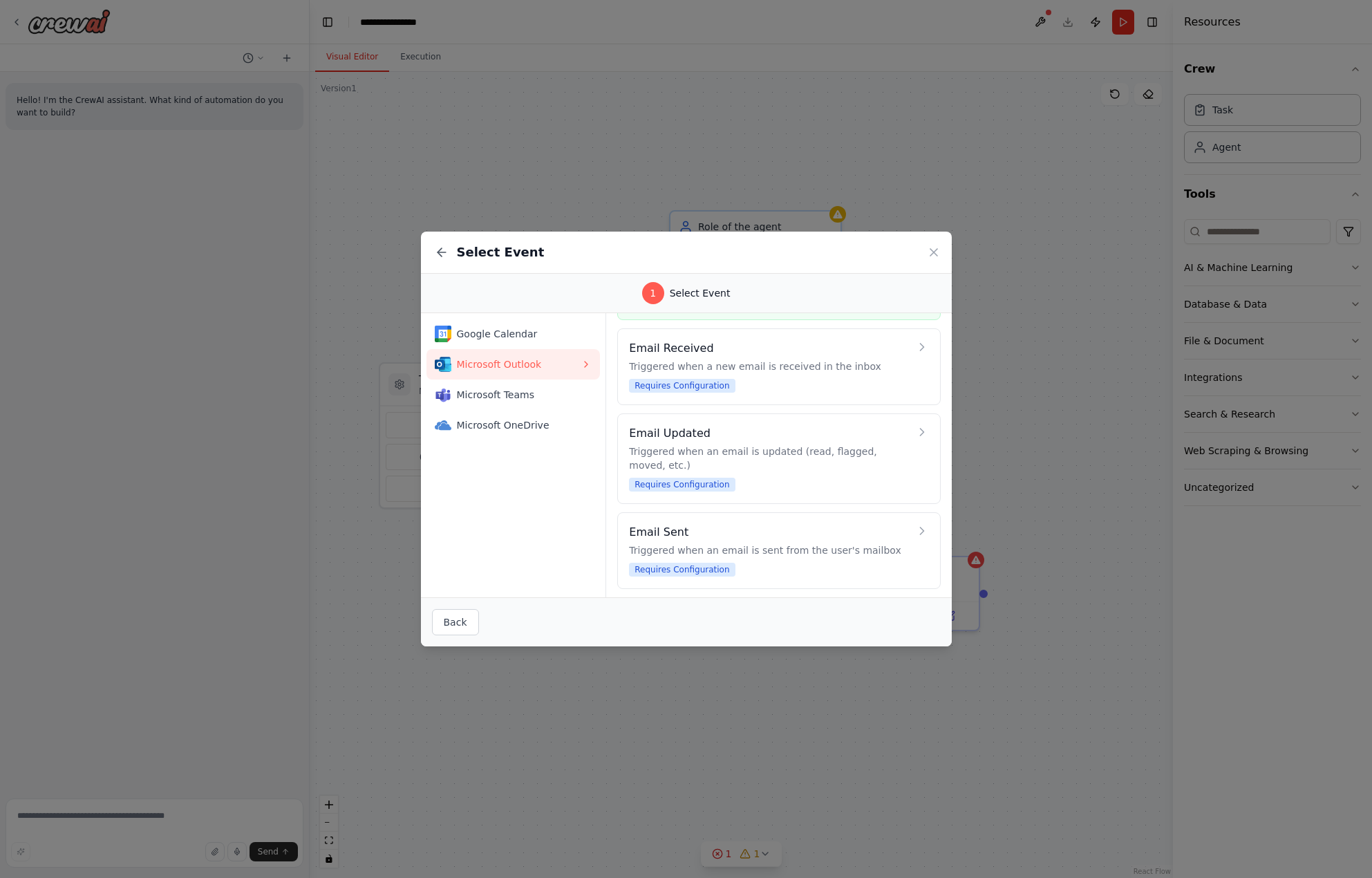
click at [527, 508] on div "Google Calendar Microsoft Outlook Microsoft Teams Microsoft OneDrive" at bounding box center [514, 455] width 186 height 285
click at [435, 256] on icon at bounding box center [442, 252] width 14 height 14
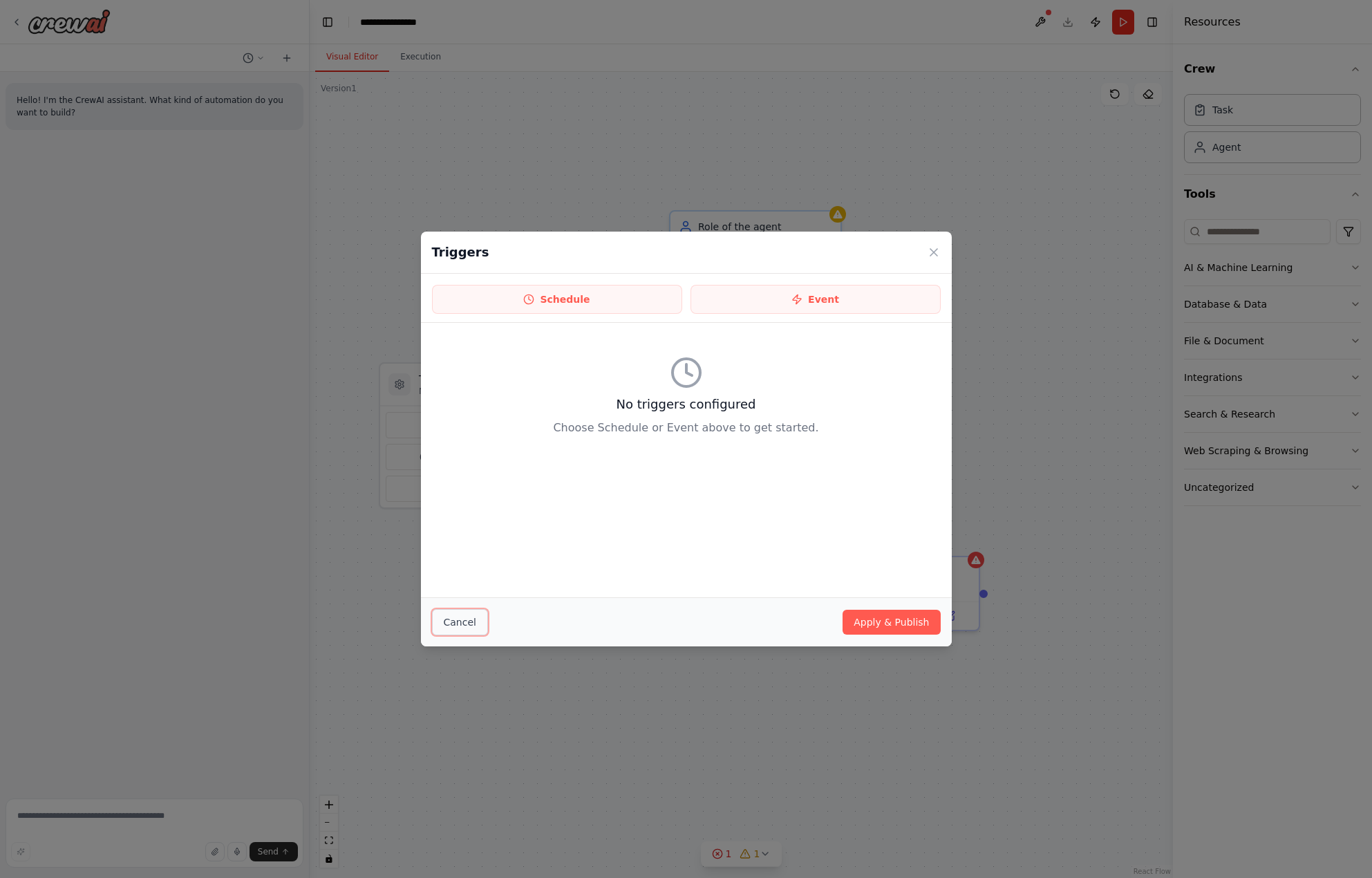
click at [464, 613] on button "Cancel" at bounding box center [460, 622] width 56 height 26
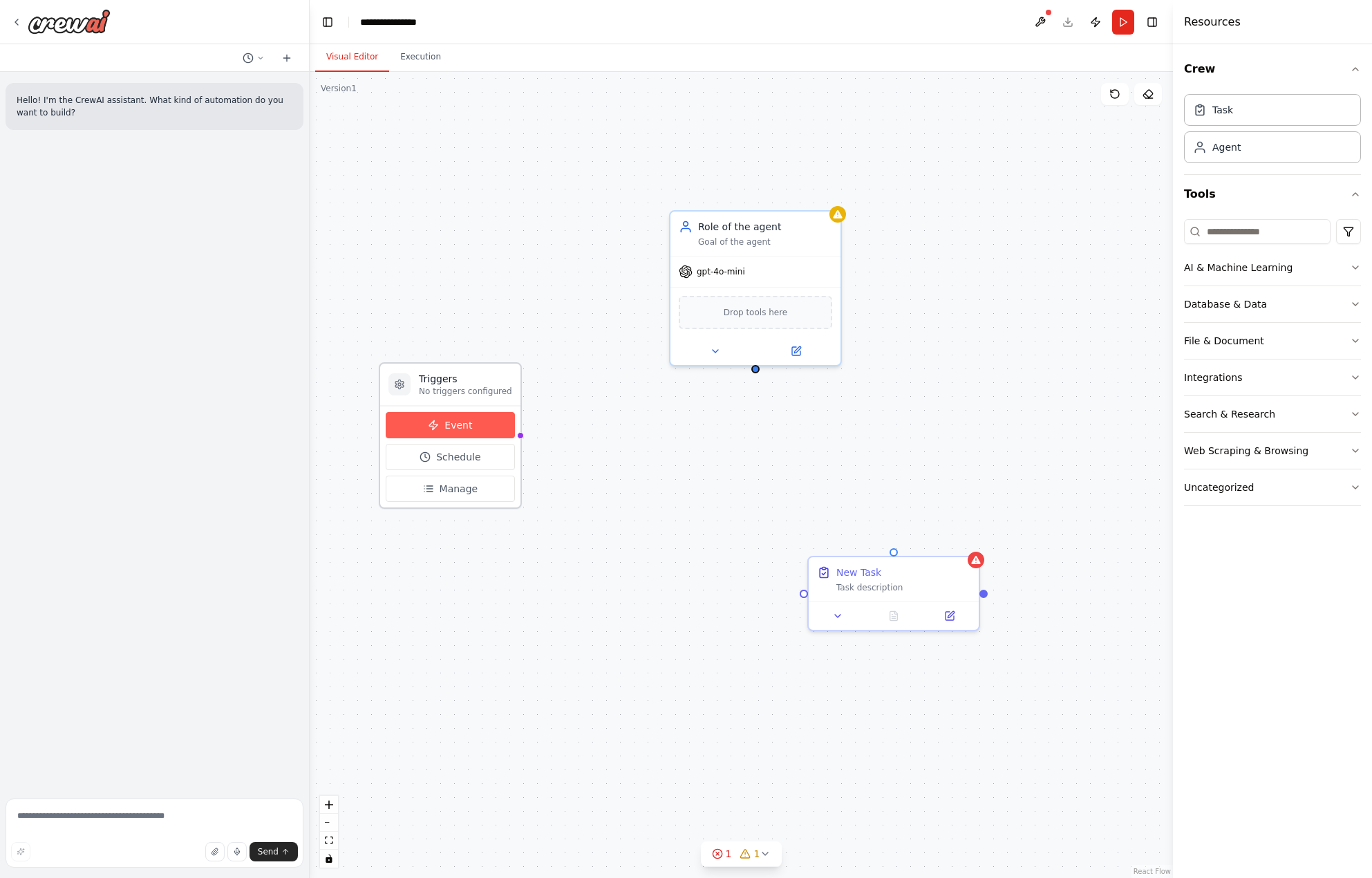
click at [464, 427] on span "Event" at bounding box center [459, 425] width 27 height 14
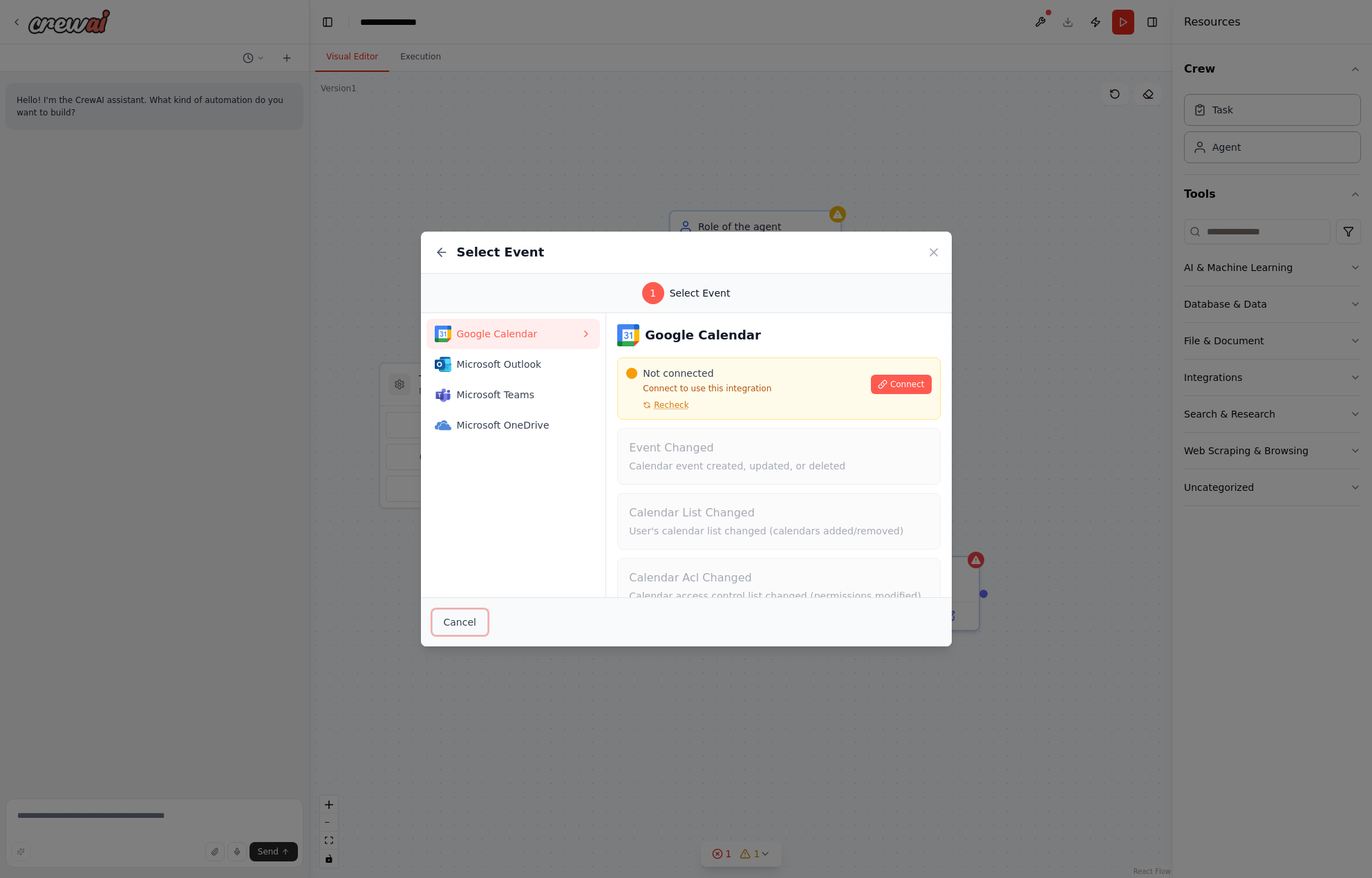
click at [455, 617] on button "Cancel" at bounding box center [460, 622] width 56 height 26
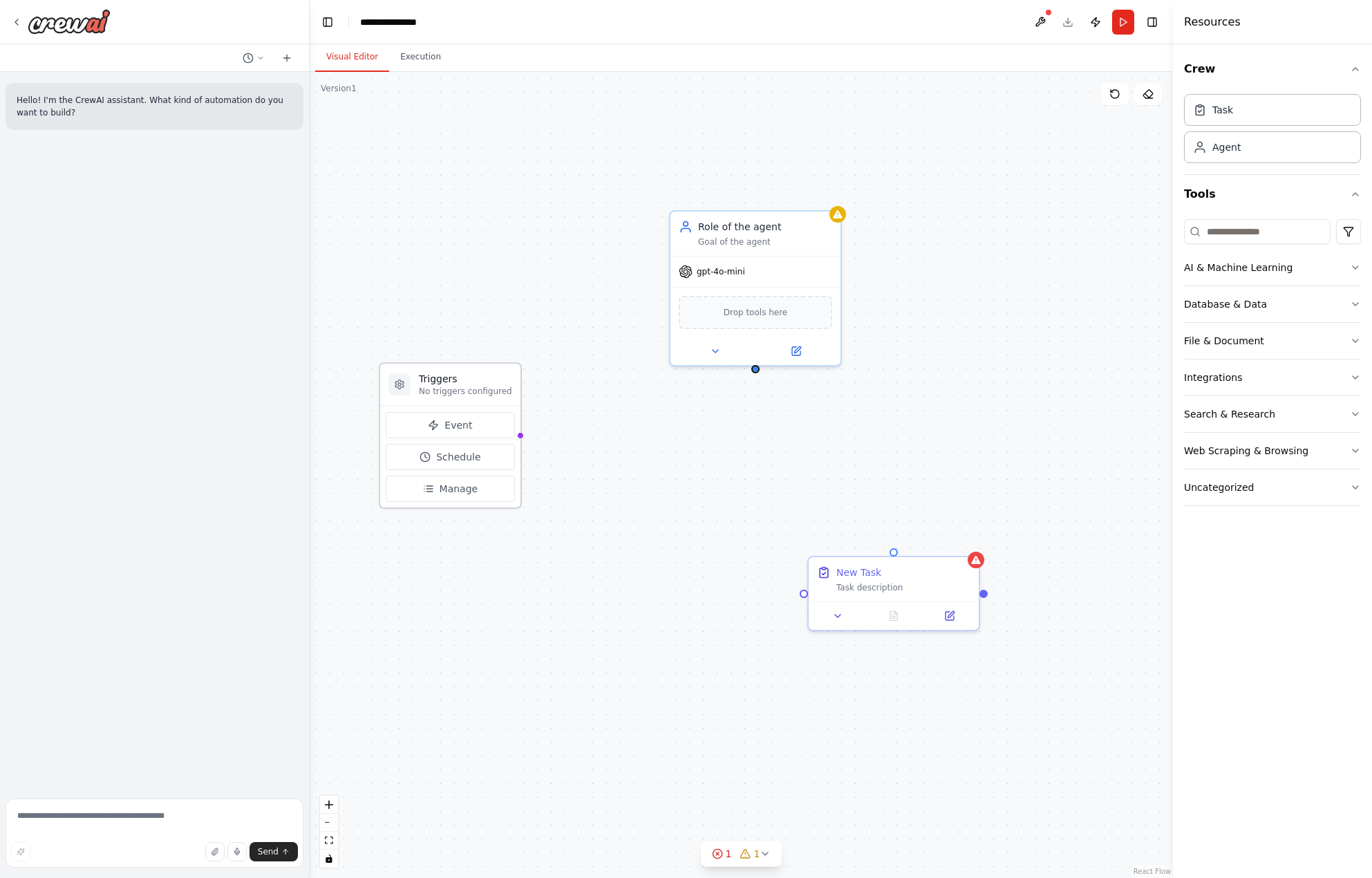
click at [460, 502] on div "Event Schedule Manage" at bounding box center [451, 457] width 141 height 102
click at [466, 490] on span "Manage" at bounding box center [460, 489] width 39 height 14
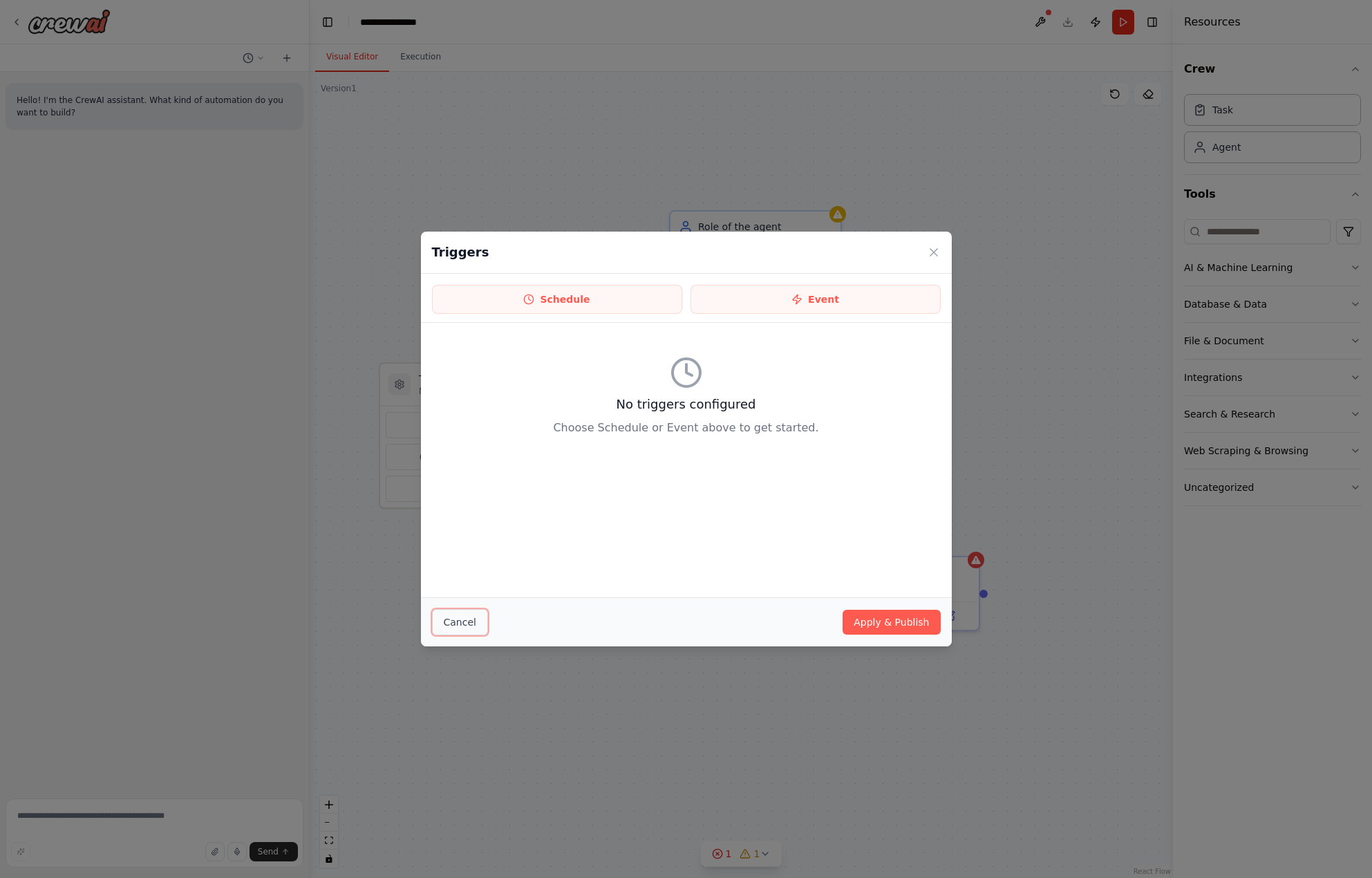
click at [465, 635] on button "Cancel" at bounding box center [460, 622] width 56 height 26
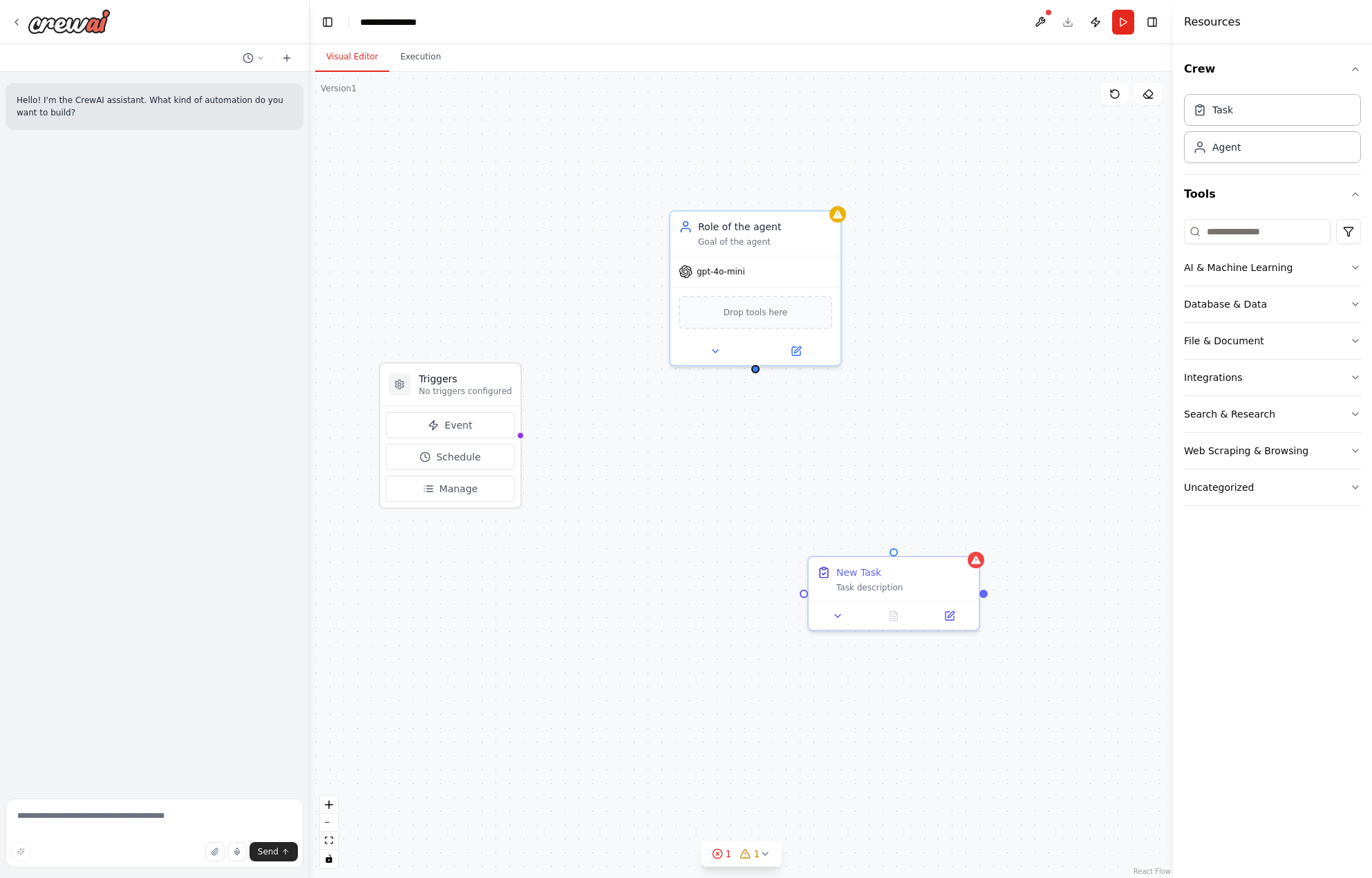
click at [464, 626] on div "Triggers No triggers configured Event Schedule Manage Role of the agent Goal of…" at bounding box center [741, 475] width 863 height 806
click at [666, 528] on div "Triggers No triggers configured Event Schedule Manage Role of the agent Goal of…" at bounding box center [741, 475] width 863 height 806
click at [1217, 270] on div "AI & Machine Learning" at bounding box center [1238, 268] width 109 height 14
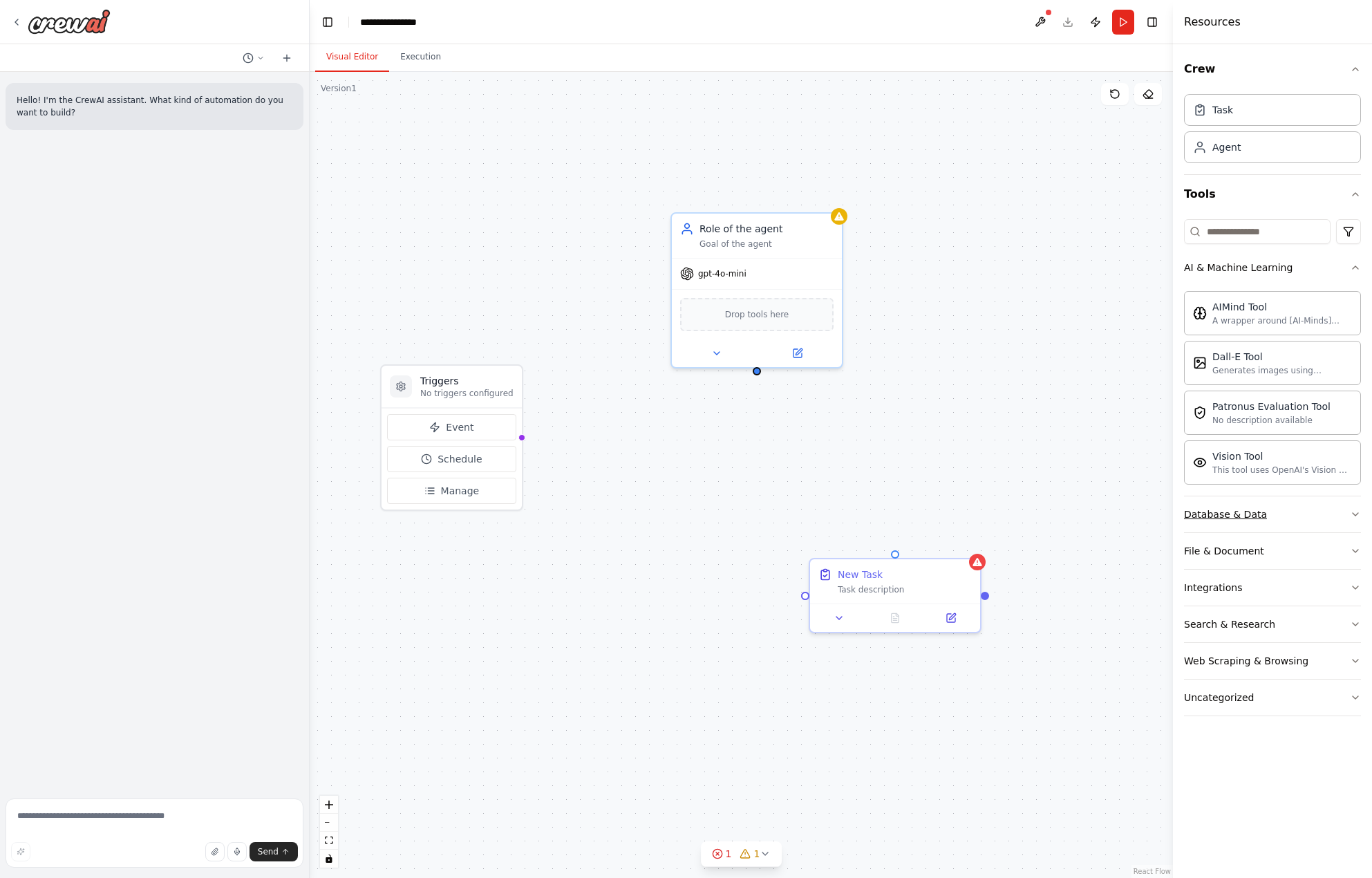
click at [1317, 523] on button "Database & Data" at bounding box center [1272, 514] width 177 height 36
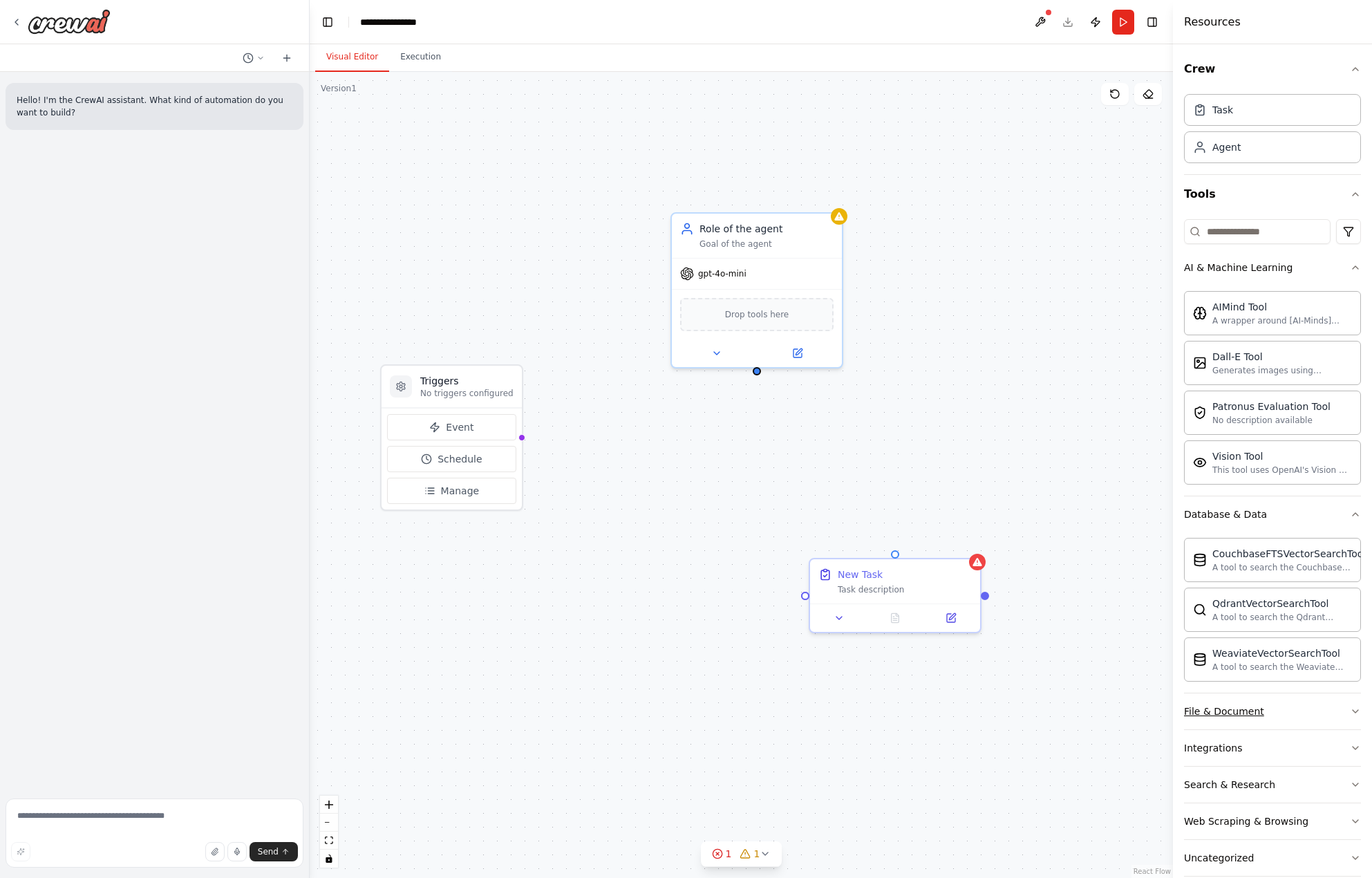
click at [1313, 718] on button "File & Document" at bounding box center [1272, 711] width 177 height 36
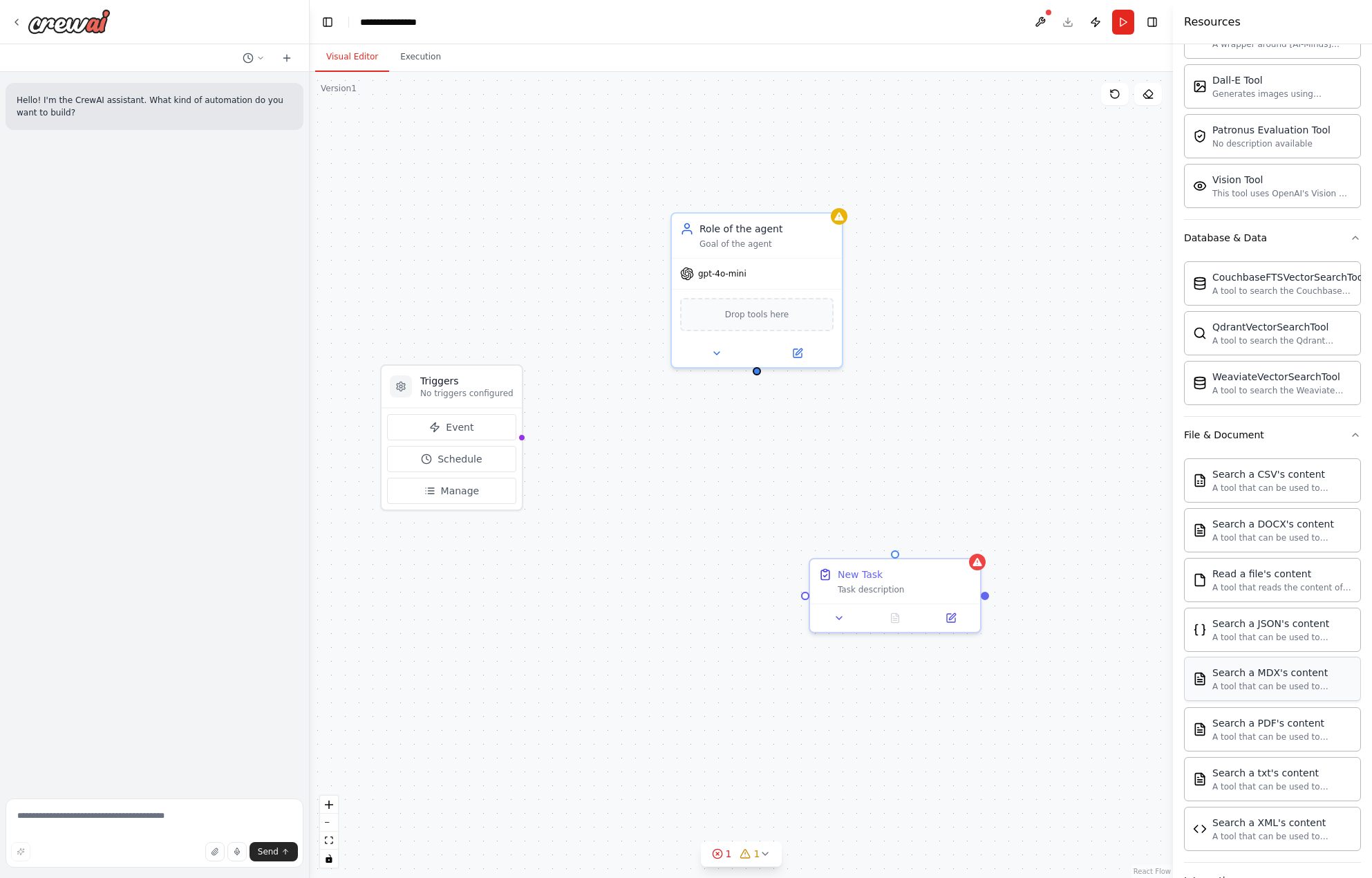
scroll to position [430, 0]
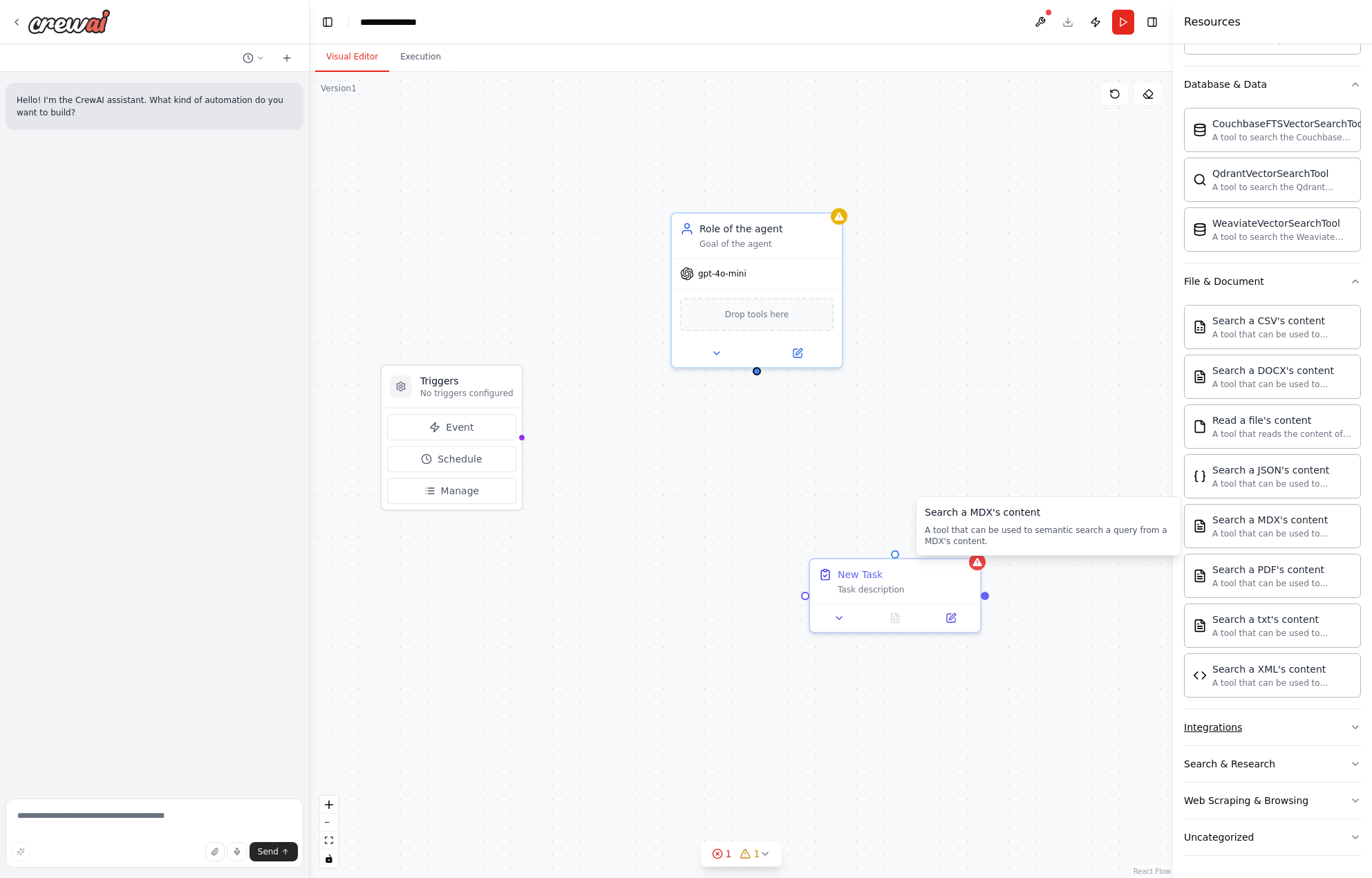
click at [1301, 742] on button "Integrations" at bounding box center [1272, 726] width 177 height 36
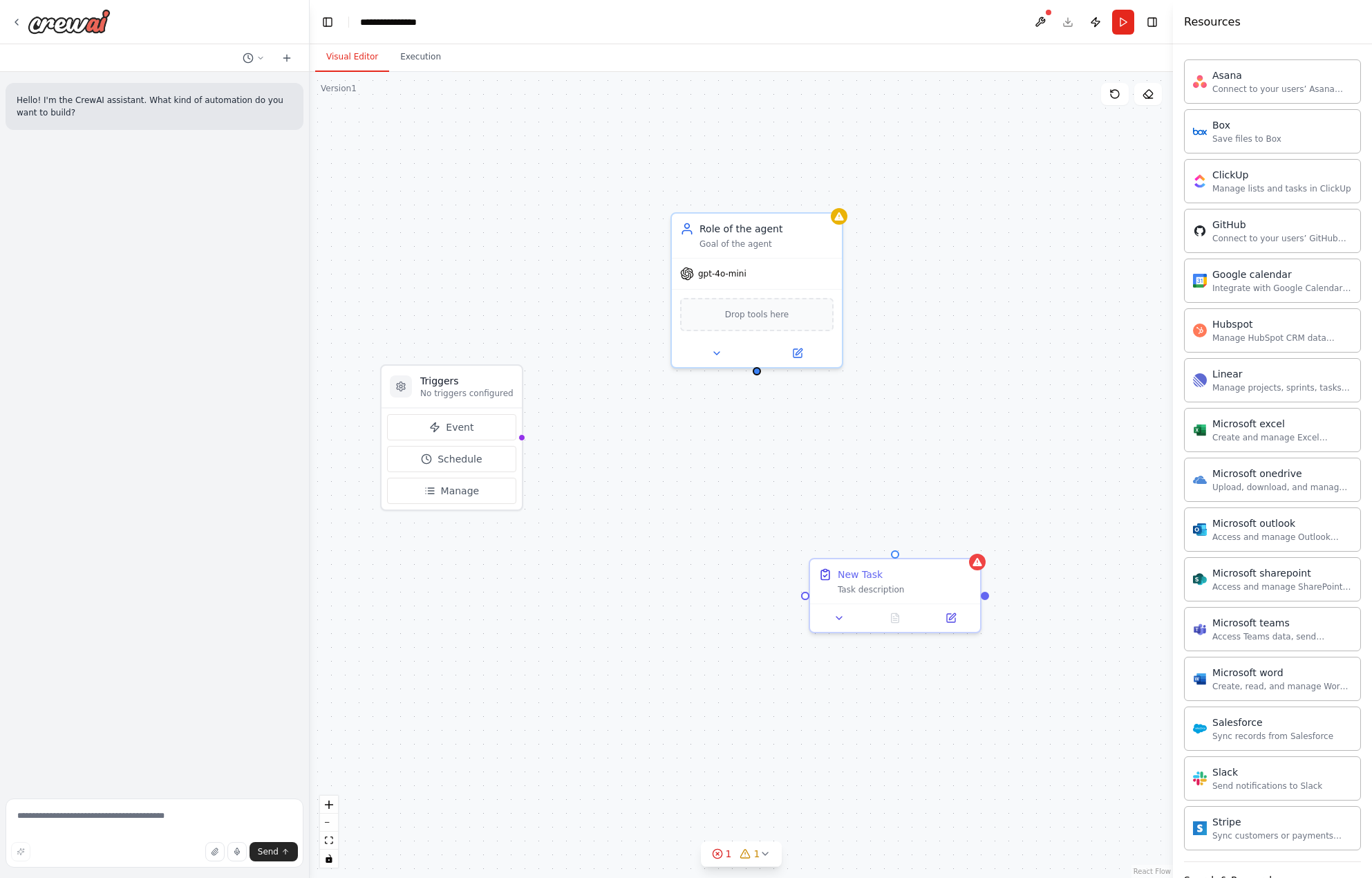
scroll to position [1237, 0]
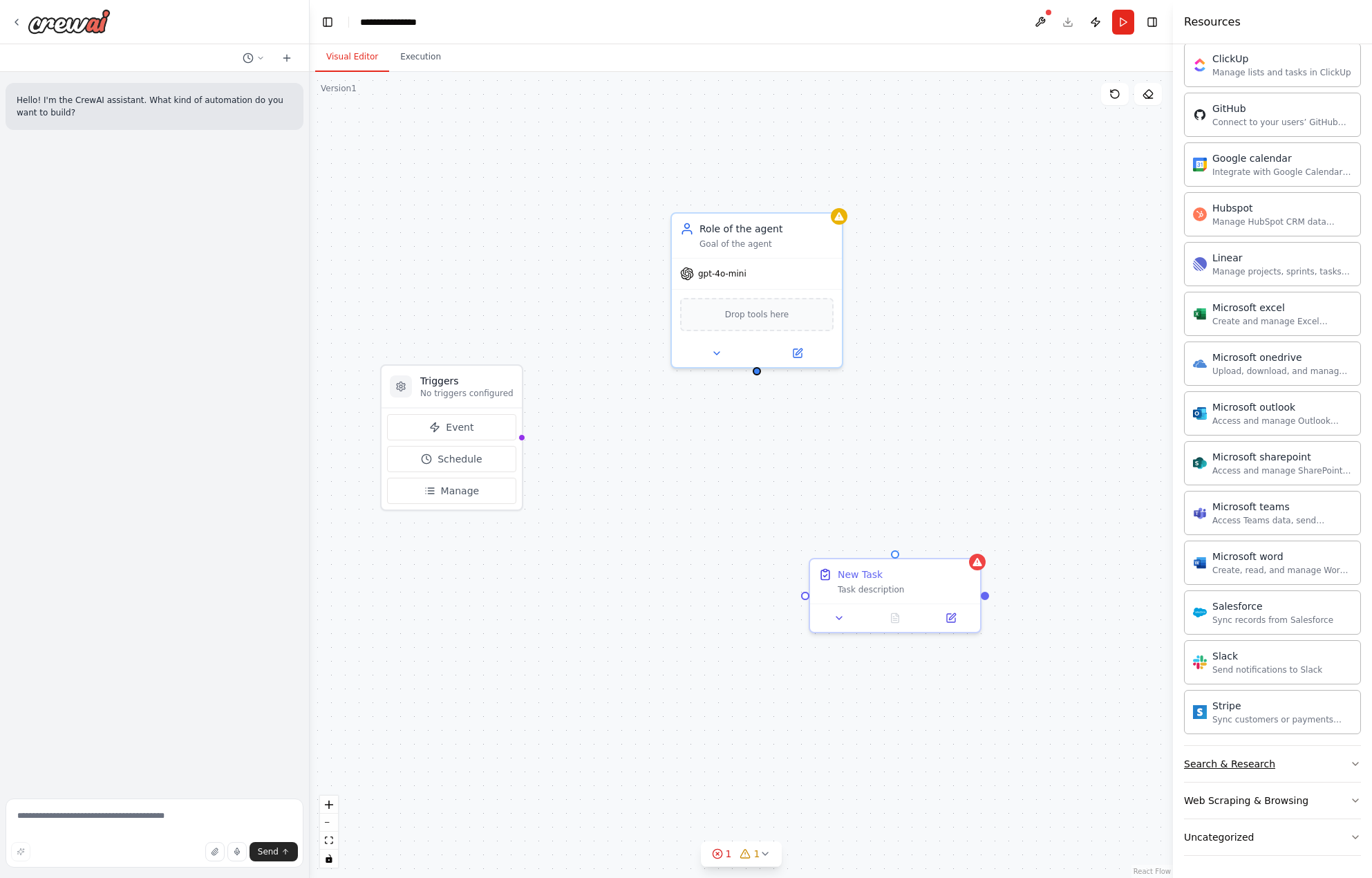
click at [1267, 766] on button "Search & Research" at bounding box center [1272, 764] width 177 height 36
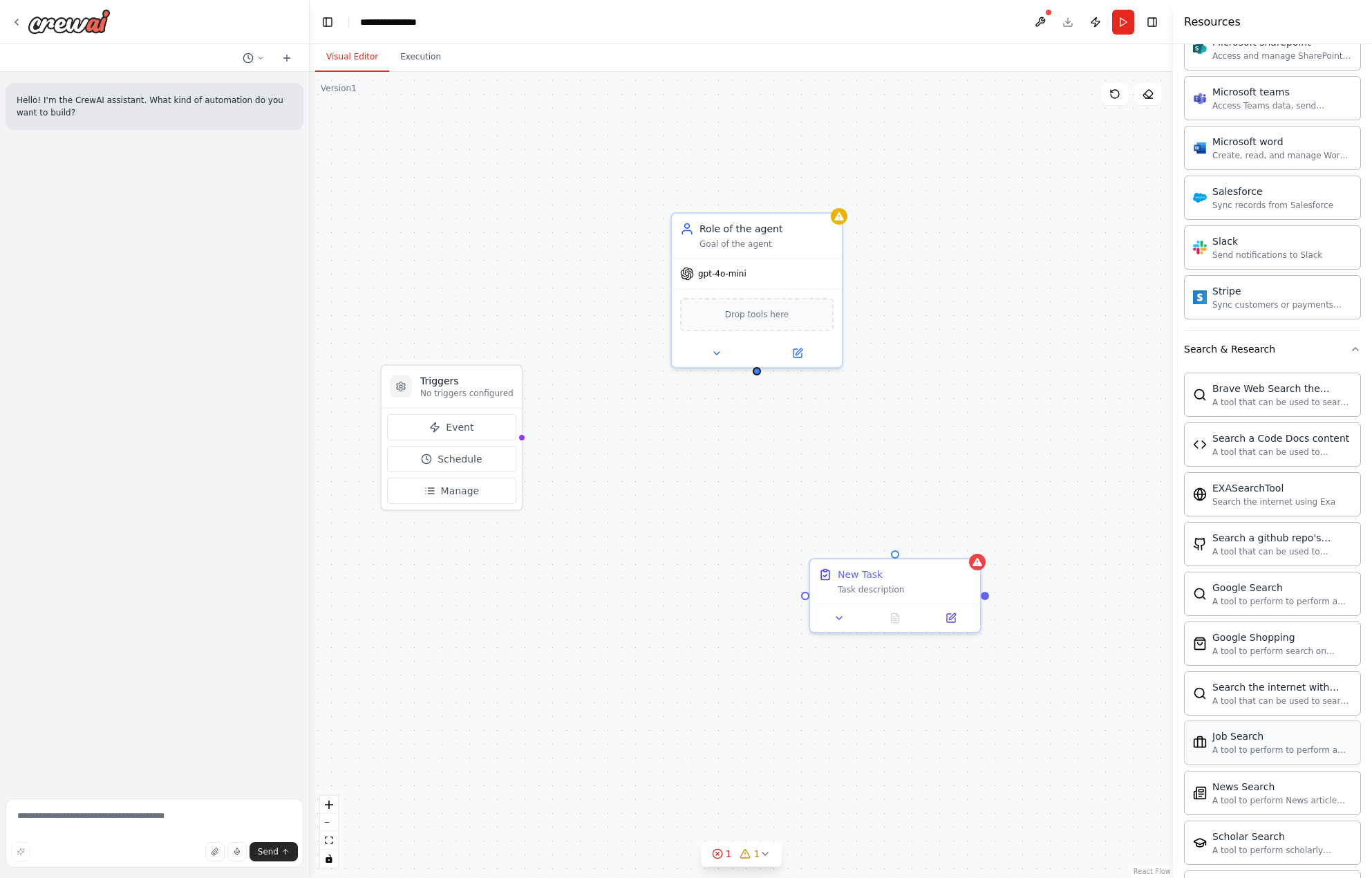
scroll to position [1945, 0]
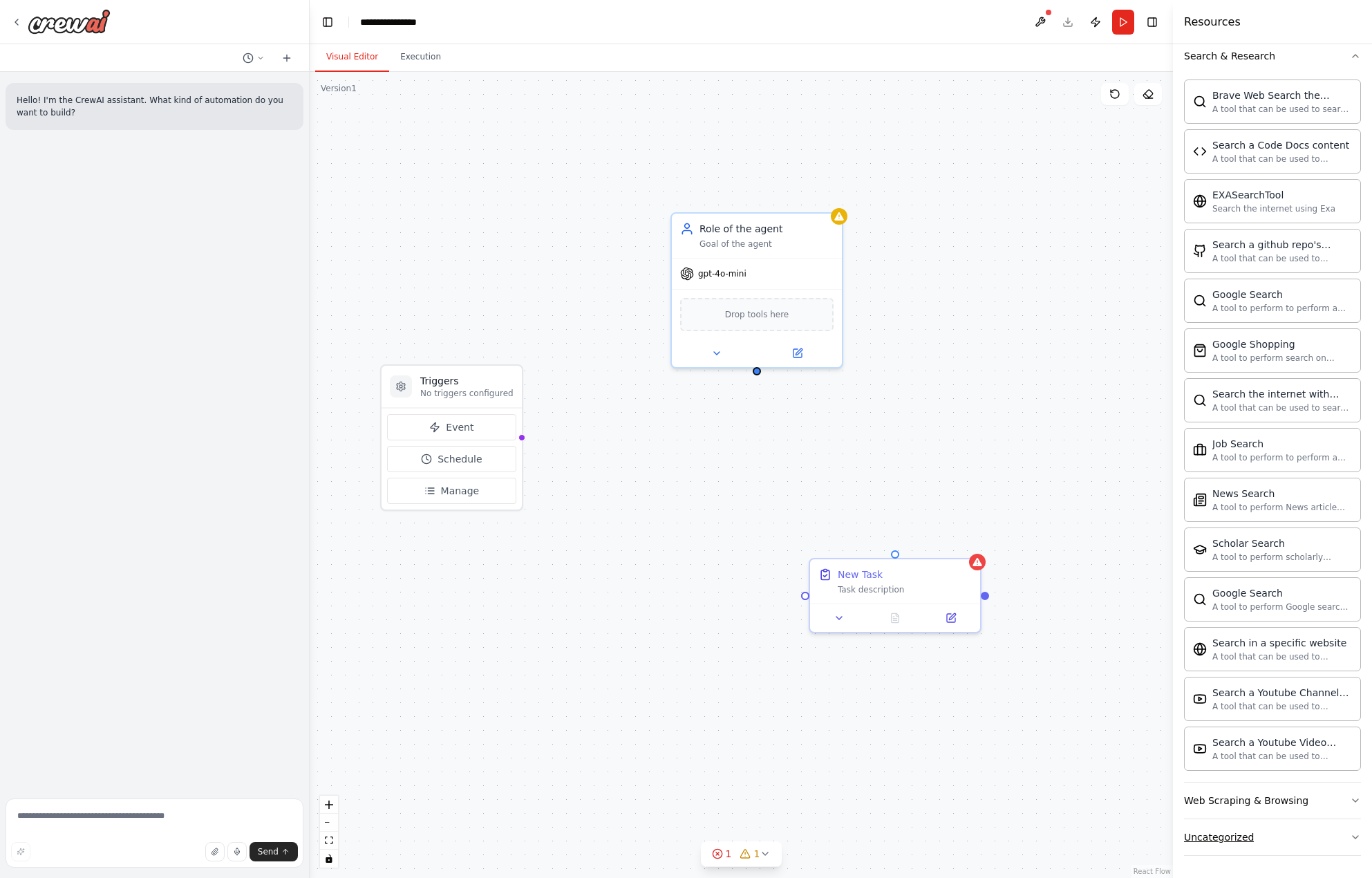
click at [1295, 843] on button "Uncategorized" at bounding box center [1272, 837] width 177 height 36
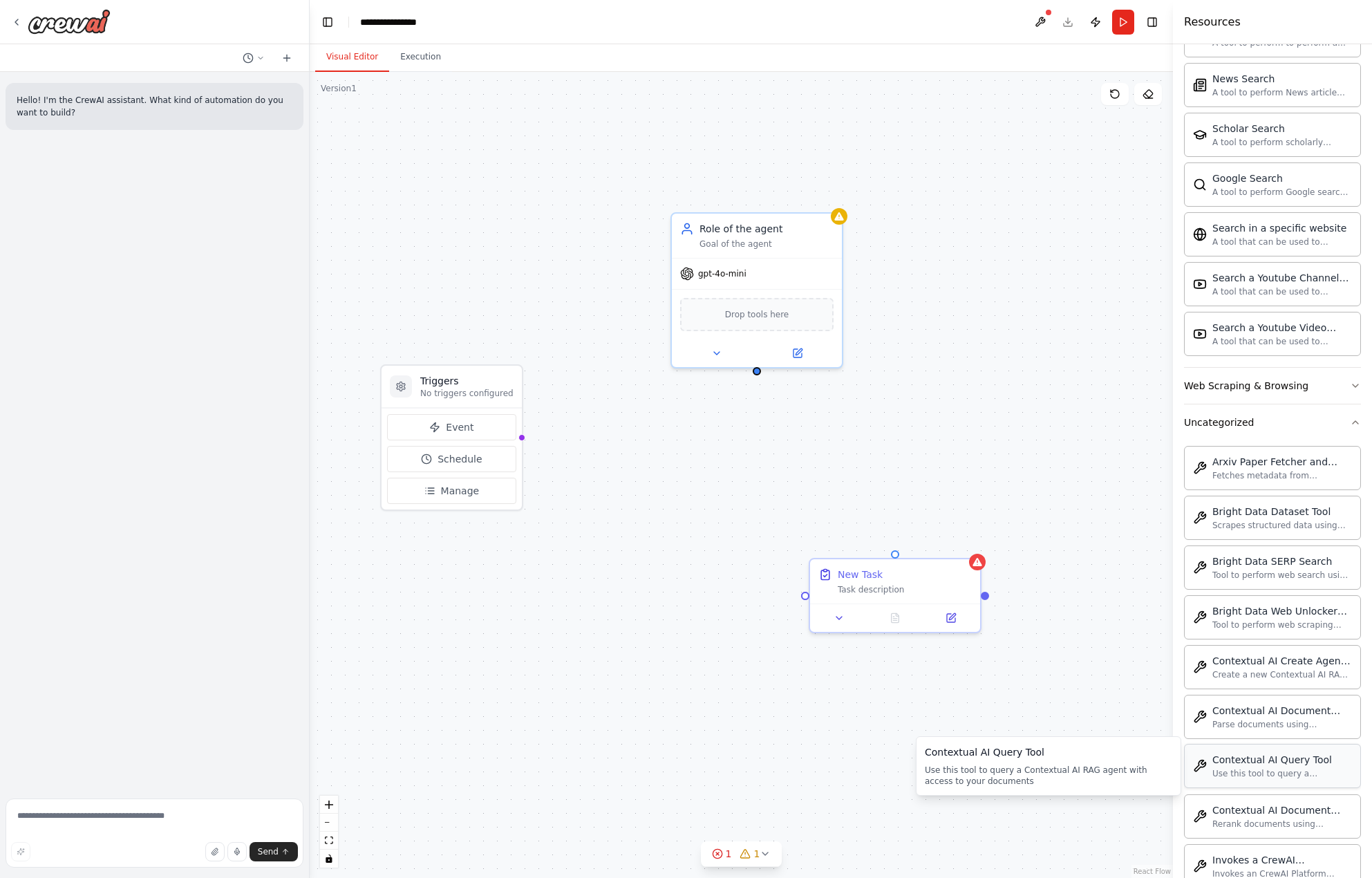
scroll to position [2702, 0]
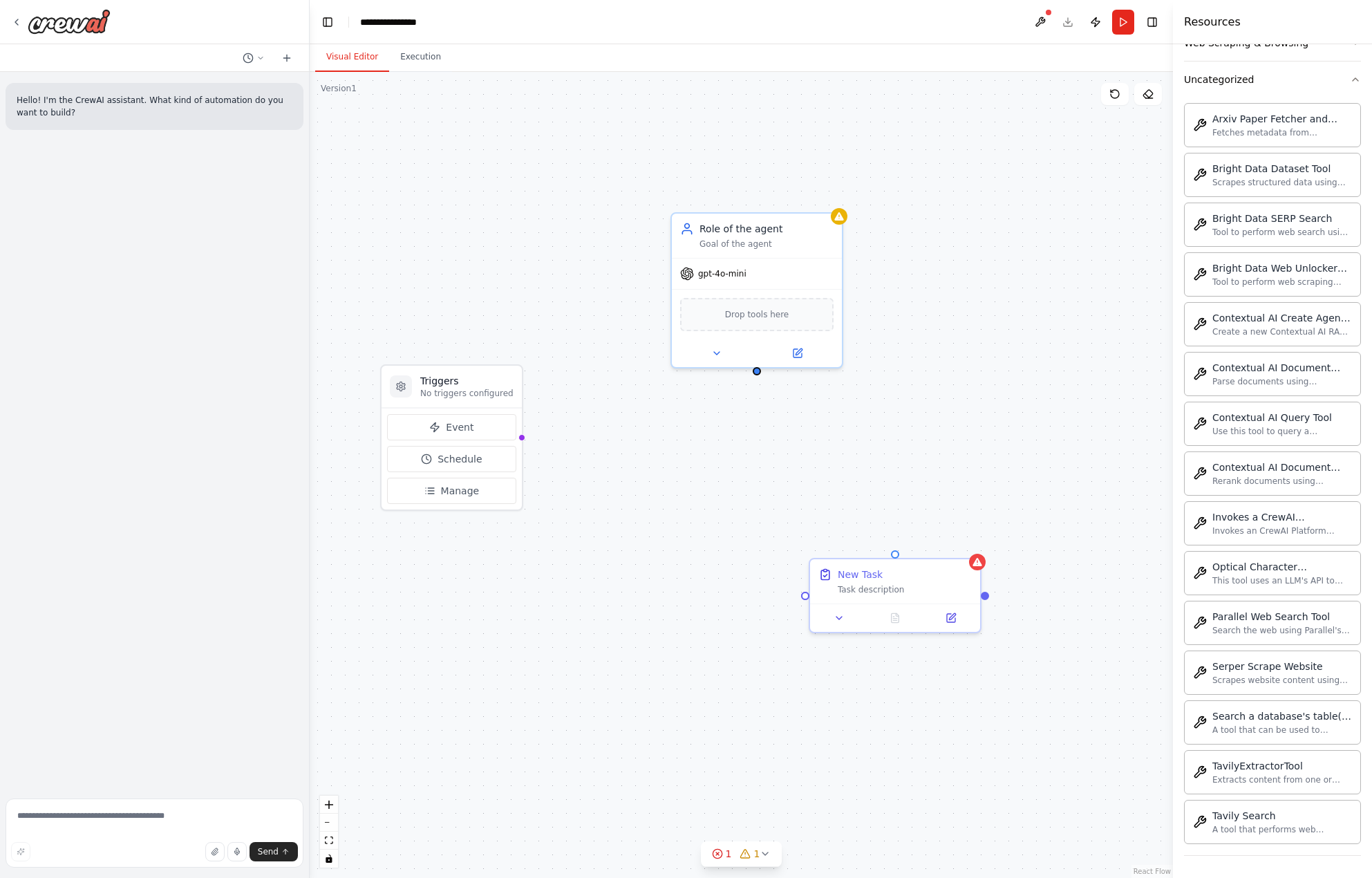
click at [757, 708] on div "Triggers No triggers configured Event Schedule Manage Role of the agent Goal of…" at bounding box center [741, 475] width 863 height 806
click at [1045, 18] on button at bounding box center [1040, 22] width 22 height 24
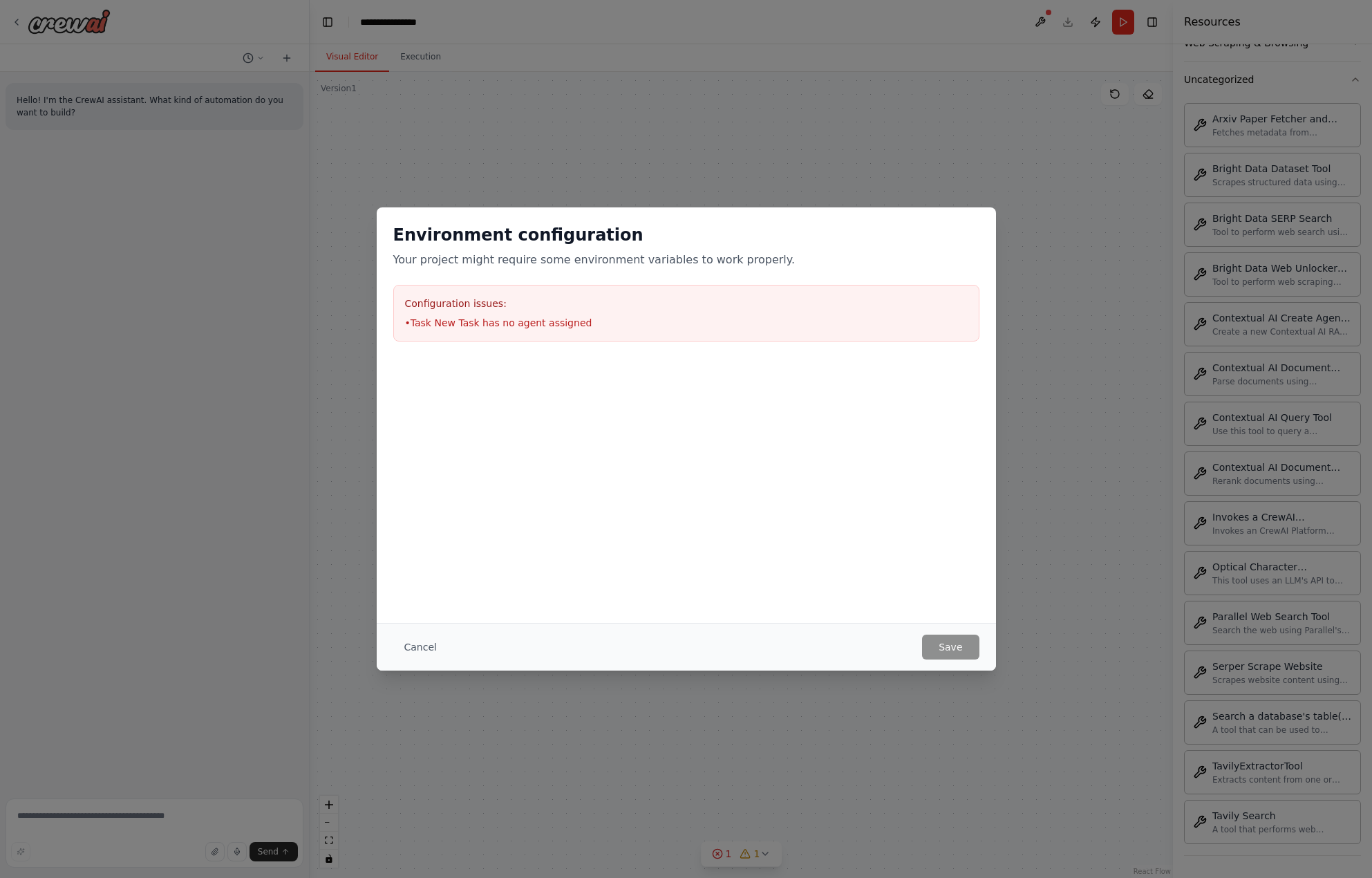
click at [949, 119] on div "Environment configuration Your project might require some environment variables…" at bounding box center [686, 439] width 1372 height 878
